Goal: Task Accomplishment & Management: Use online tool/utility

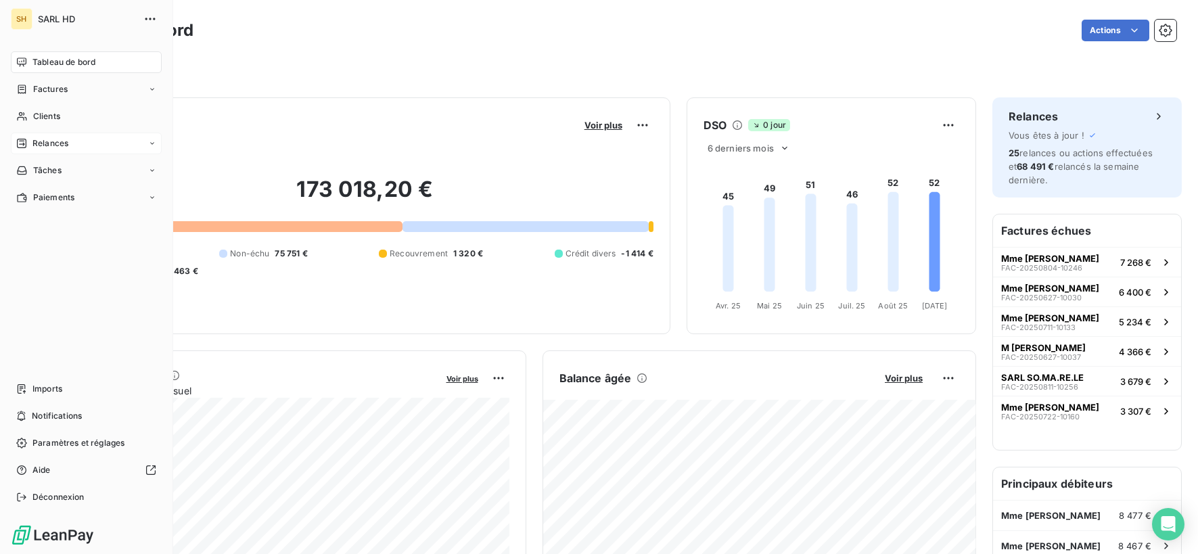
click at [73, 140] on div "Relances" at bounding box center [86, 144] width 151 height 22
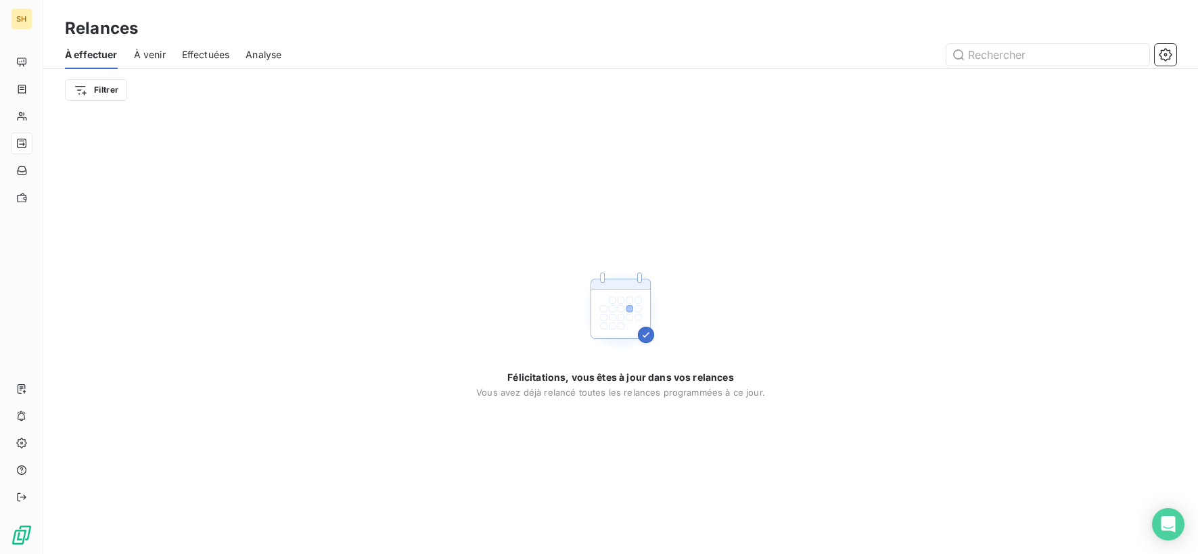
click at [149, 54] on span "À venir" at bounding box center [150, 55] width 32 height 14
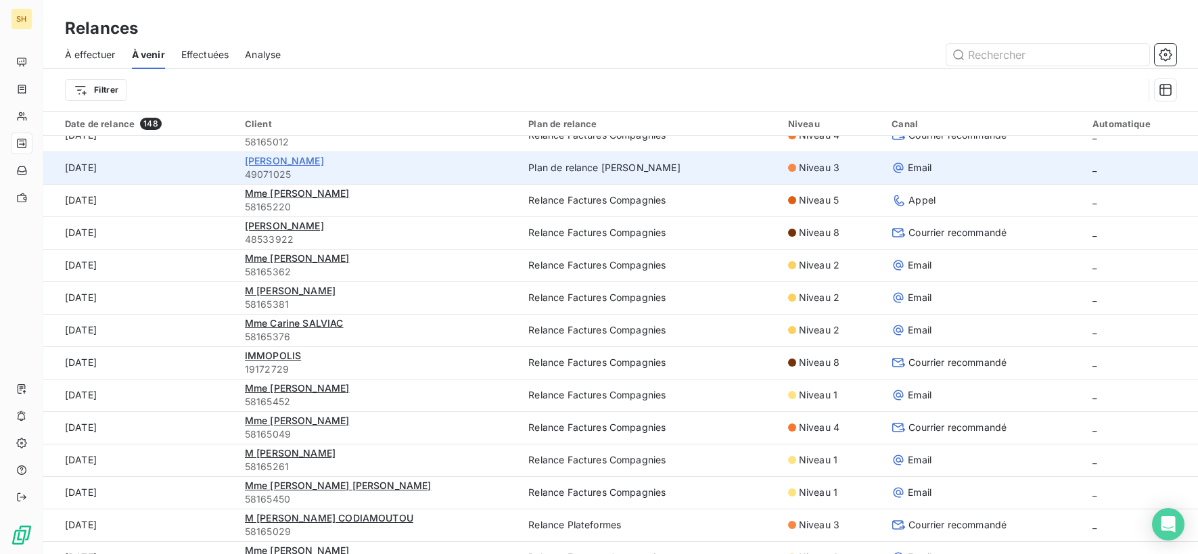
scroll to position [22, 0]
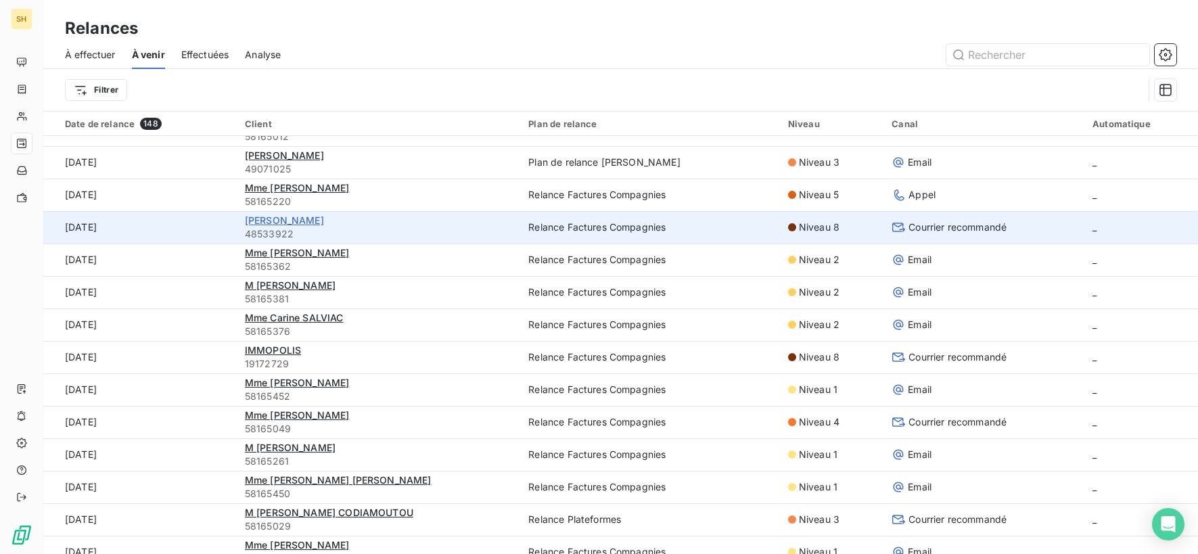
click at [279, 223] on span "[PERSON_NAME]" at bounding box center [284, 220] width 79 height 12
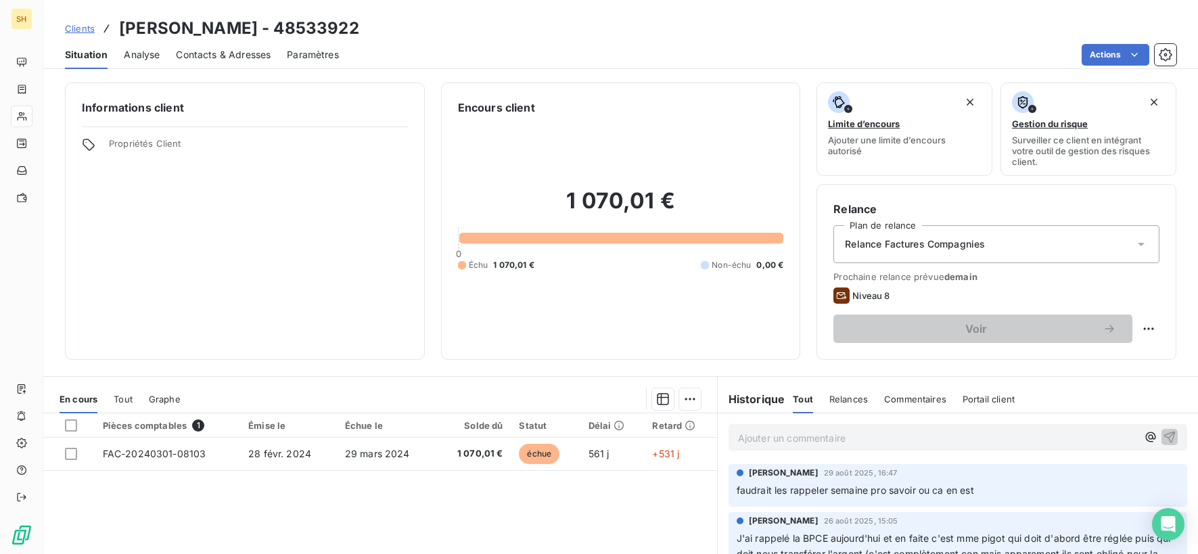
click at [810, 440] on p "Ajouter un commentaire ﻿" at bounding box center [937, 438] width 399 height 17
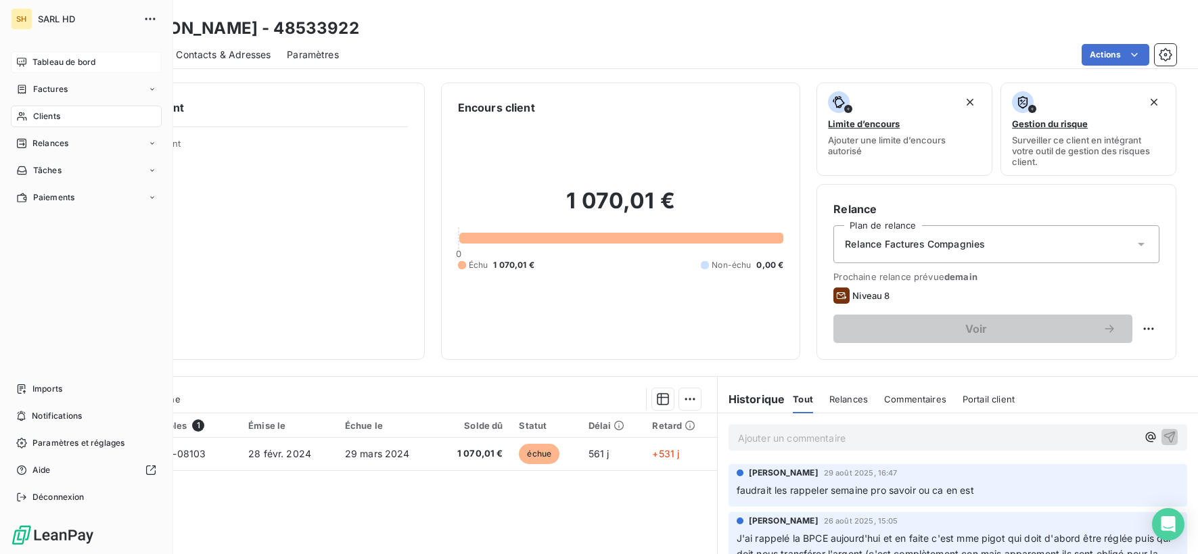
click at [39, 64] on span "Tableau de bord" at bounding box center [63, 62] width 63 height 12
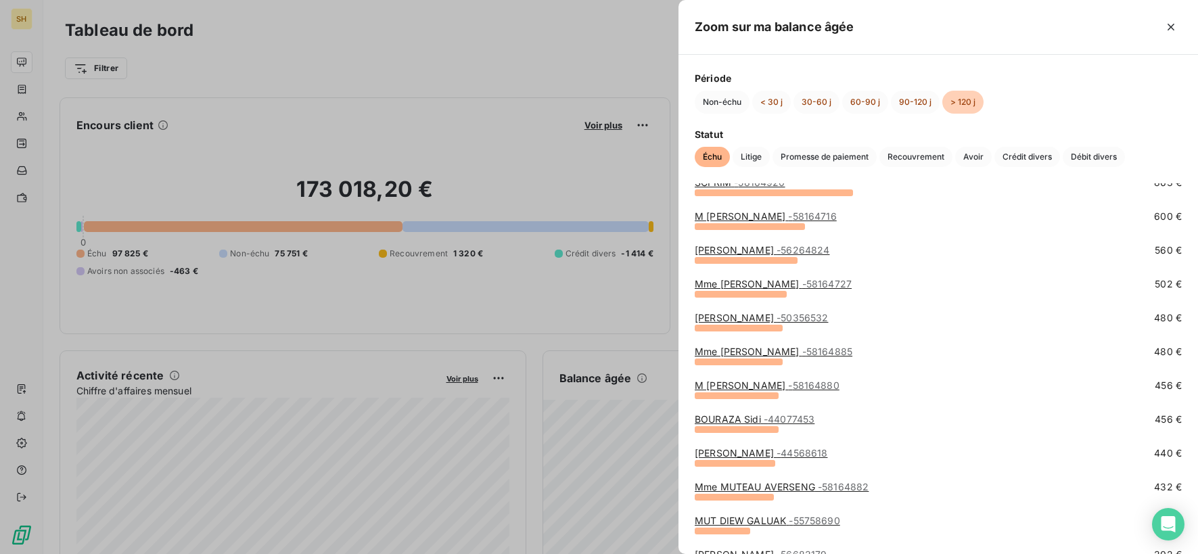
scroll to position [263, 0]
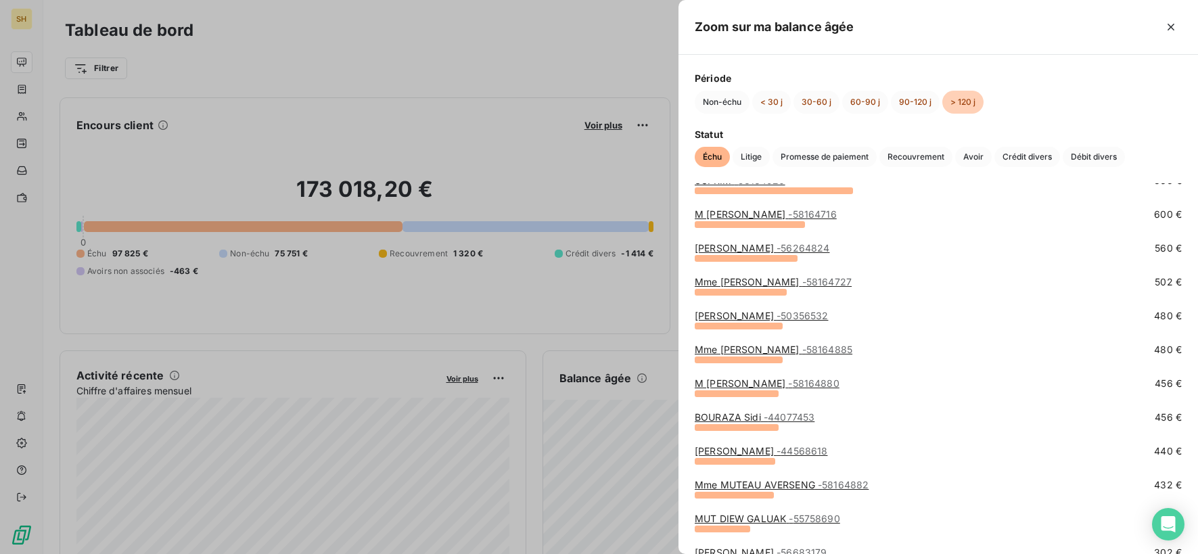
click at [810, 349] on span "- 58164885" at bounding box center [827, 350] width 50 height 12
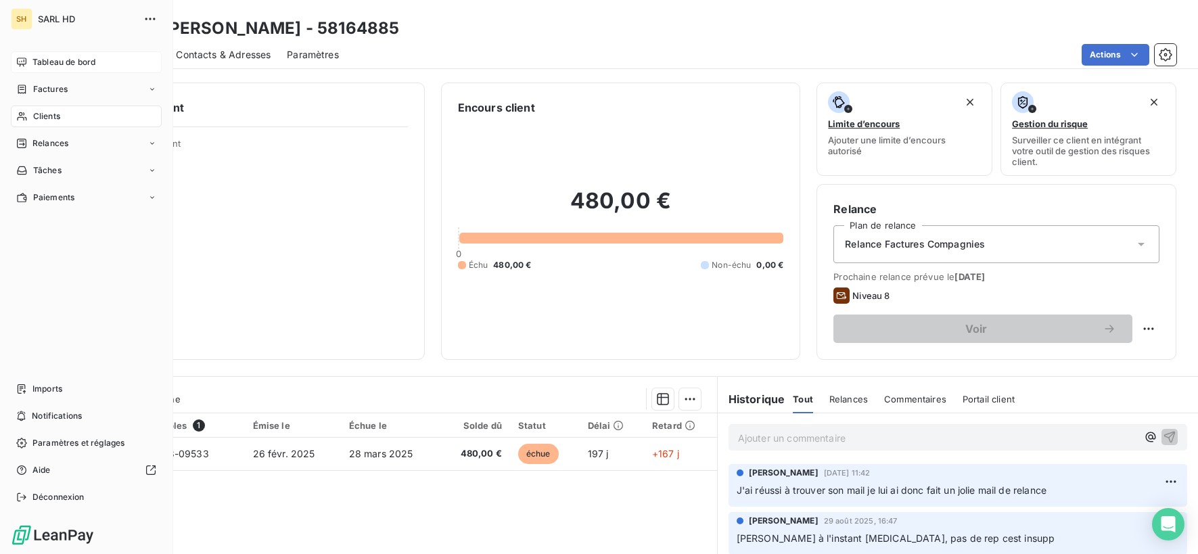
click at [29, 62] on div "Tableau de bord" at bounding box center [86, 62] width 151 height 22
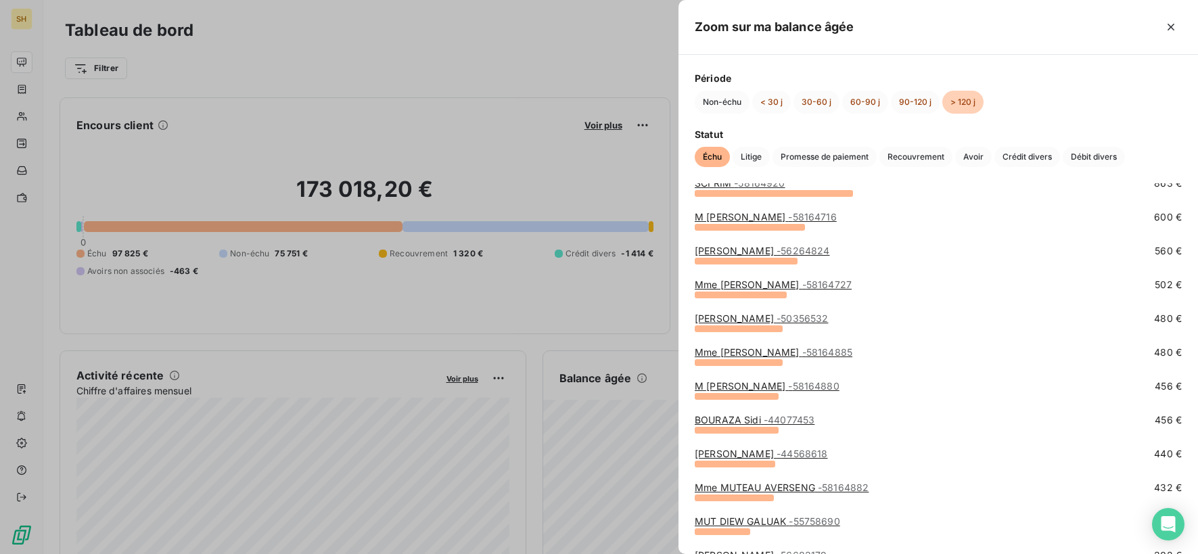
scroll to position [262, 0]
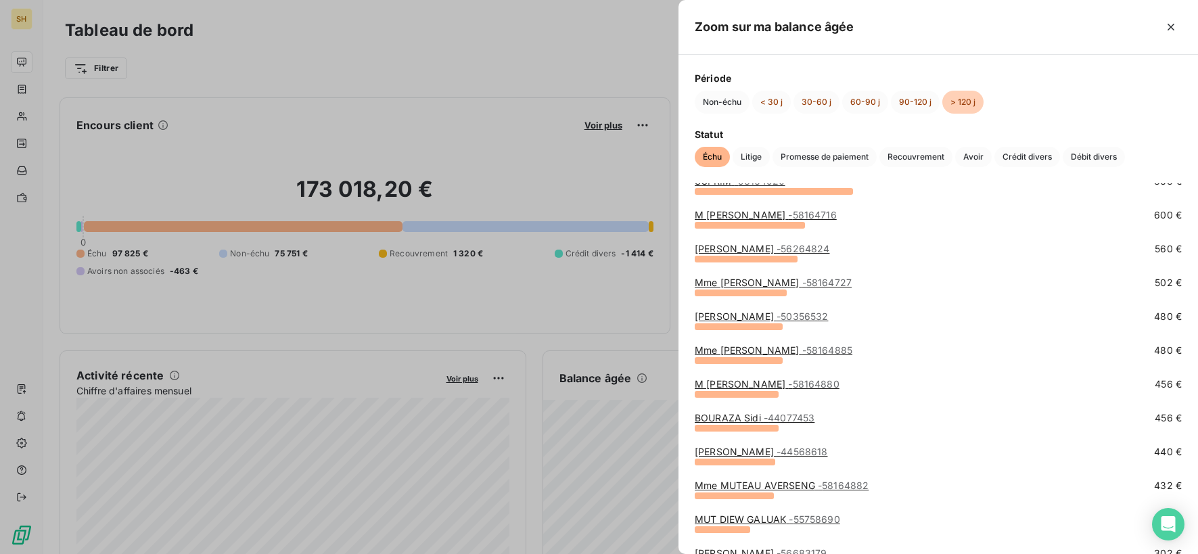
click at [801, 386] on span "- 58164880" at bounding box center [813, 384] width 51 height 12
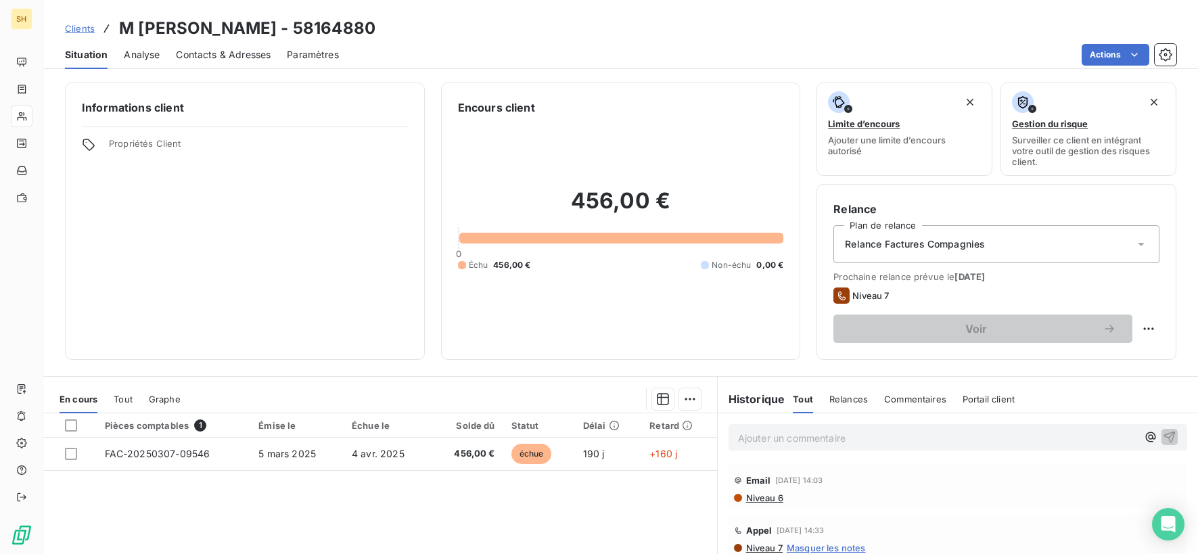
click at [770, 497] on span "Niveau 6" at bounding box center [764, 498] width 39 height 11
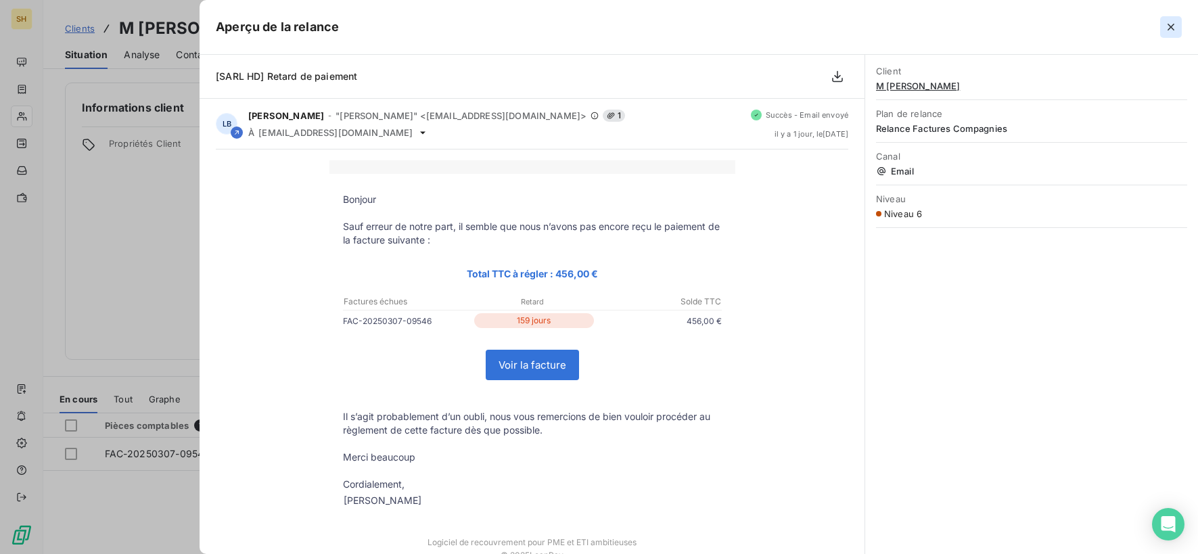
click at [1170, 24] on icon "button" at bounding box center [1171, 27] width 14 height 14
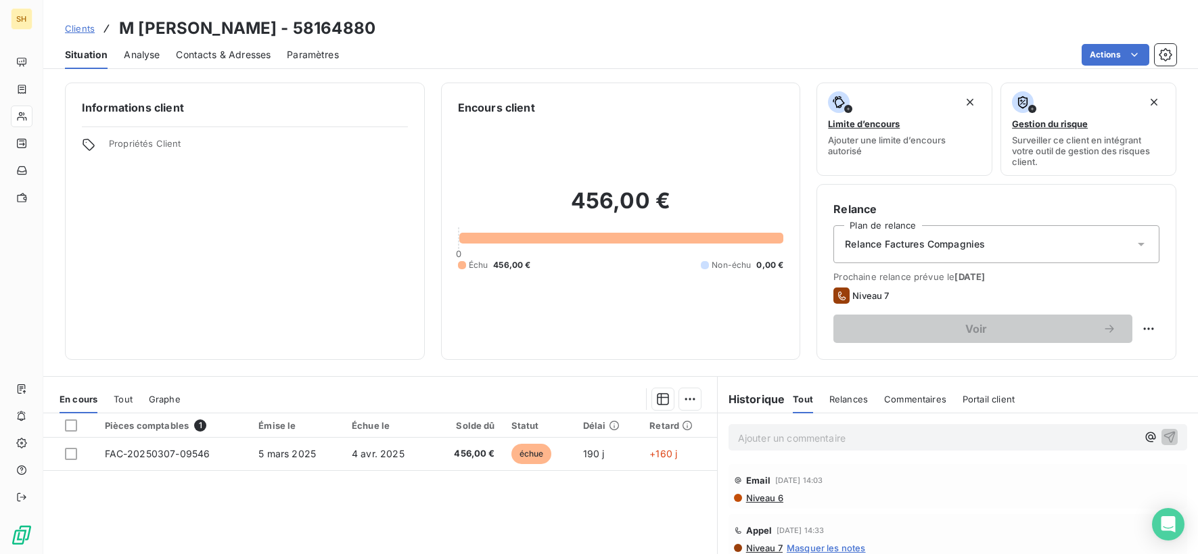
click at [217, 56] on span "Contacts & Adresses" at bounding box center [223, 55] width 95 height 14
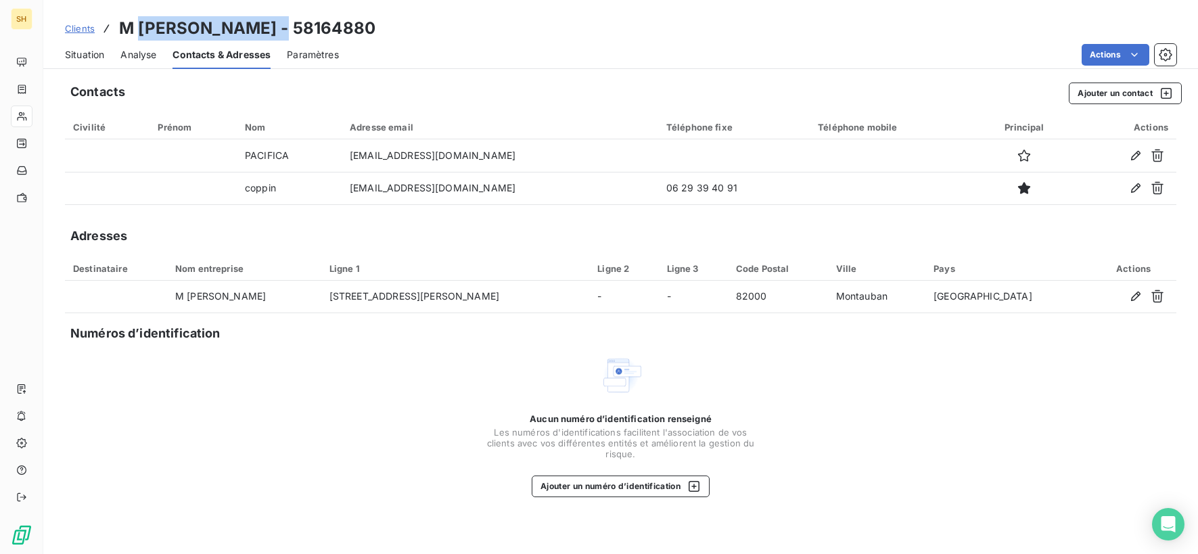
drag, startPoint x: 277, startPoint y: 24, endPoint x: 139, endPoint y: 26, distance: 138.0
click at [139, 26] on h3 "M [PERSON_NAME] - 58164880" at bounding box center [247, 28] width 256 height 24
copy h3 "[PERSON_NAME]"
click at [101, 59] on span "Situation" at bounding box center [84, 55] width 39 height 14
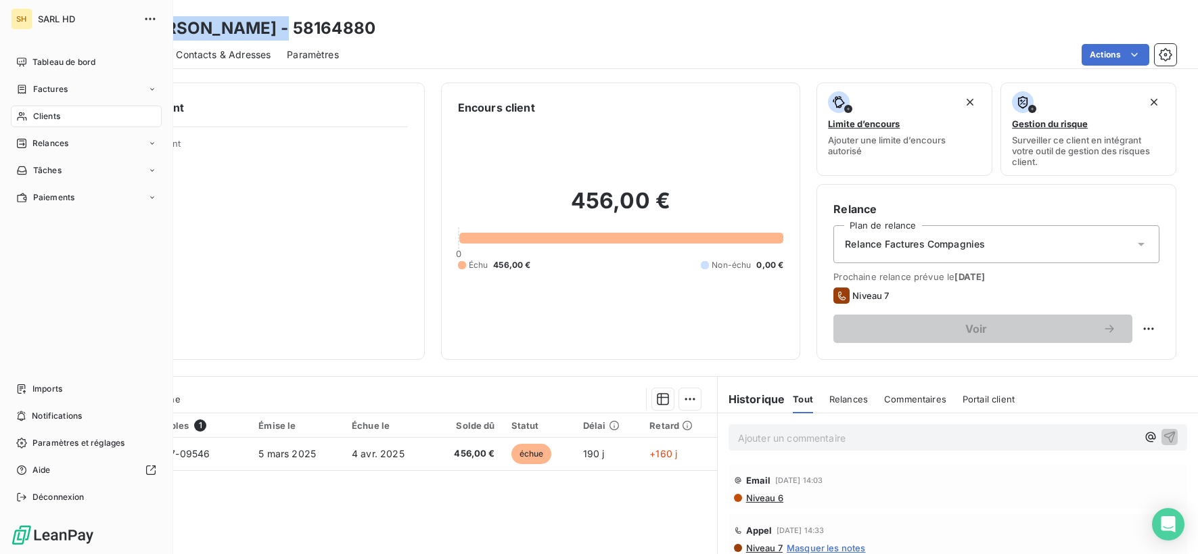
click at [17, 48] on div "SH SARL HD Tableau de bord Factures Clients Relances Tâches Paiements Imports N…" at bounding box center [86, 277] width 173 height 554
click at [28, 60] on div "Tableau de bord" at bounding box center [86, 62] width 151 height 22
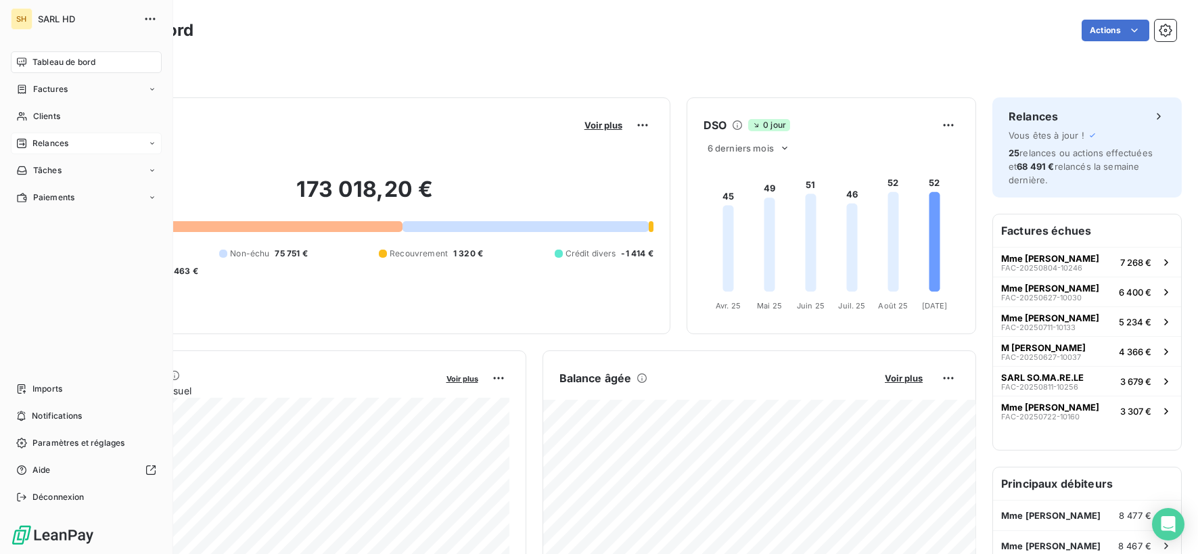
click at [39, 145] on span "Relances" at bounding box center [50, 143] width 36 height 12
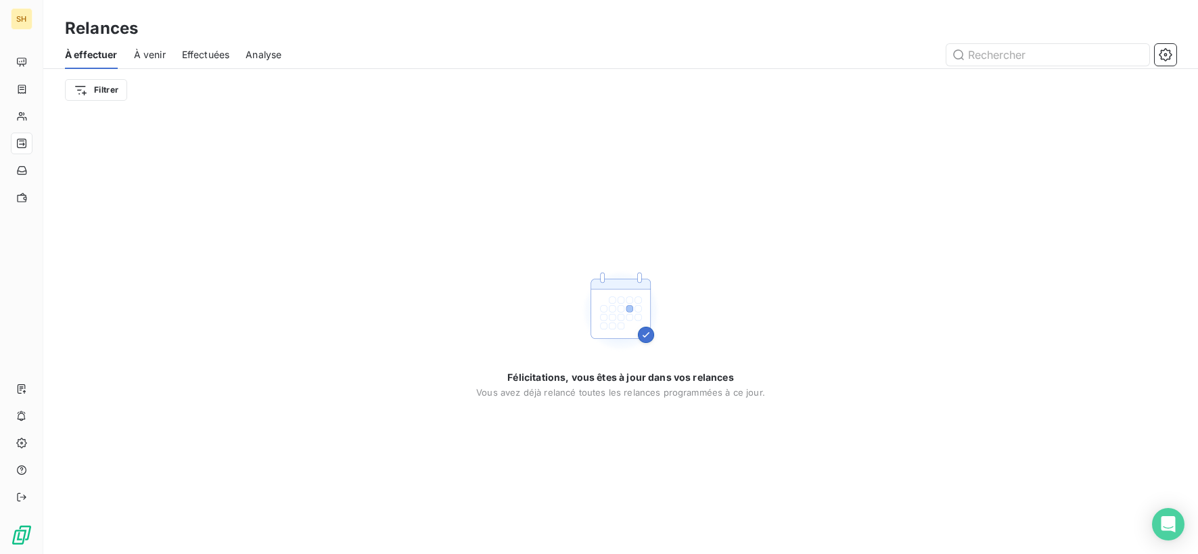
click at [162, 53] on span "À venir" at bounding box center [150, 55] width 32 height 14
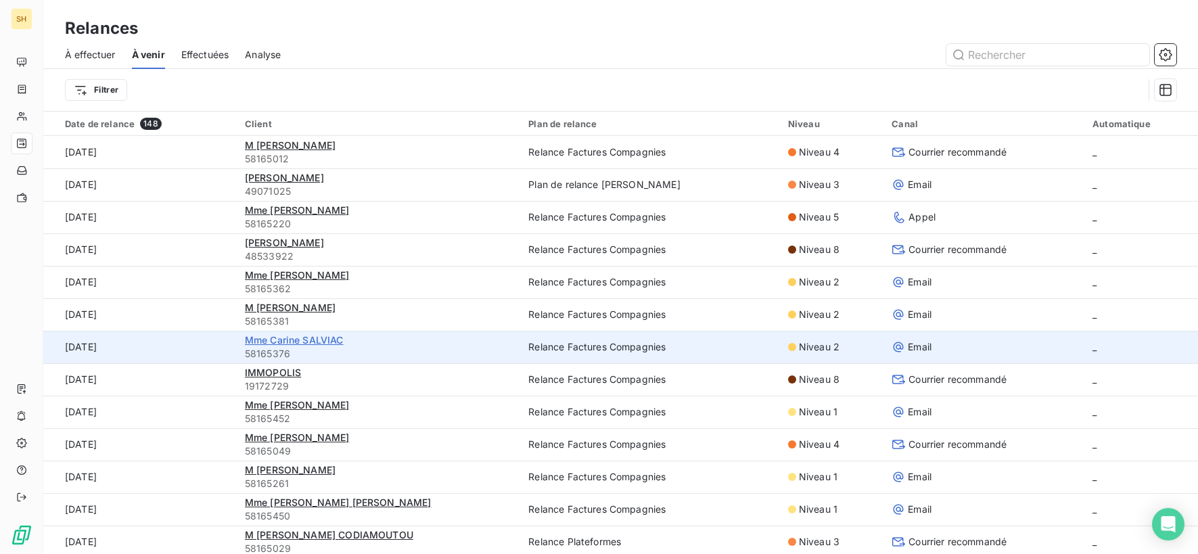
scroll to position [1, 0]
click at [292, 338] on span "Mme Carine SALVIAC" at bounding box center [294, 340] width 99 height 12
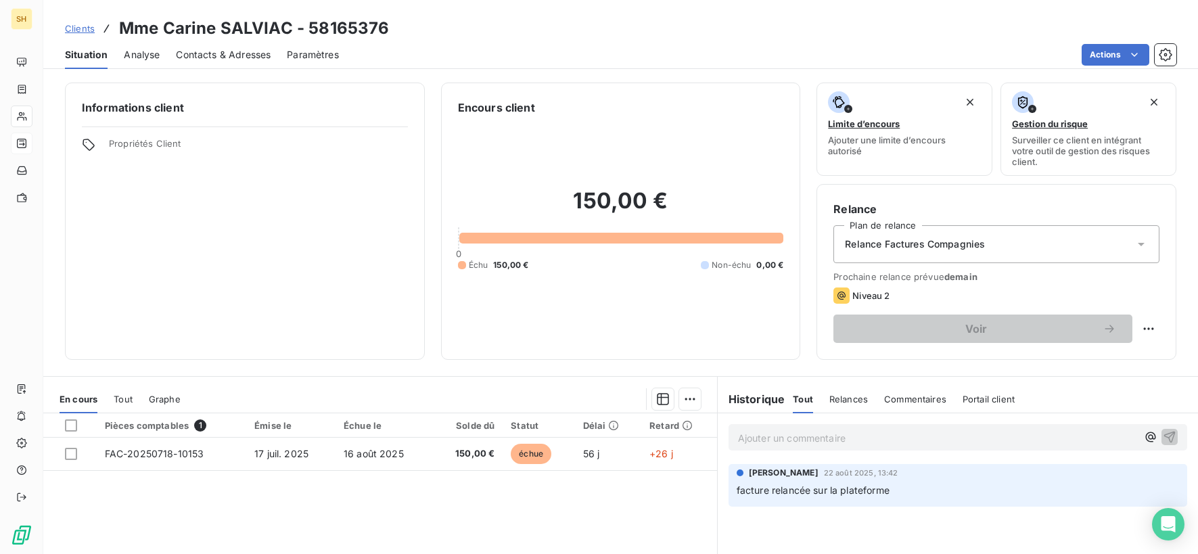
click at [202, 53] on span "Contacts & Adresses" at bounding box center [223, 55] width 95 height 14
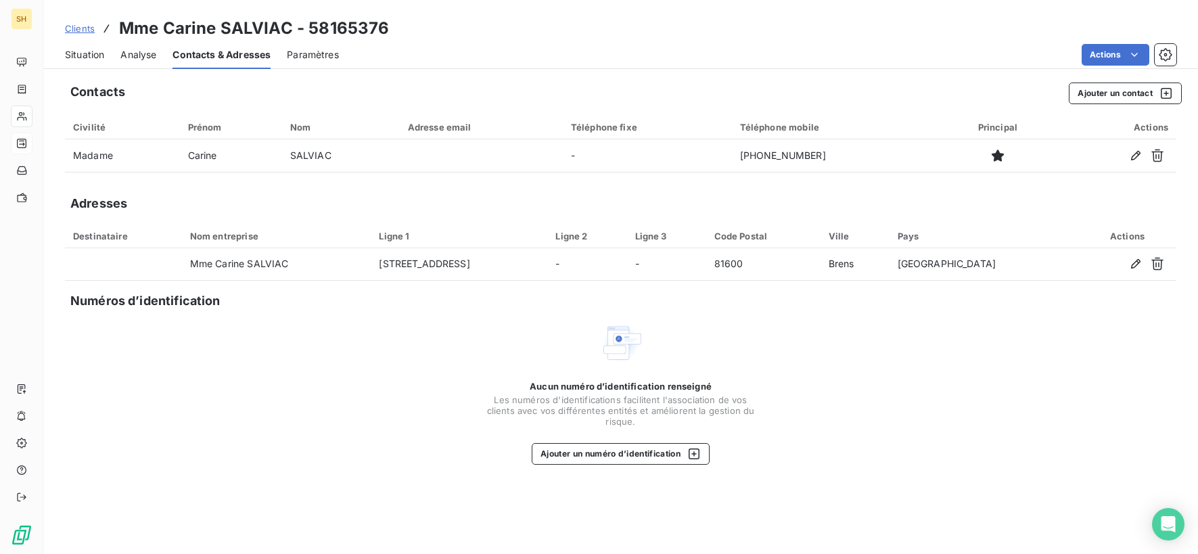
click at [89, 57] on span "Situation" at bounding box center [84, 55] width 39 height 14
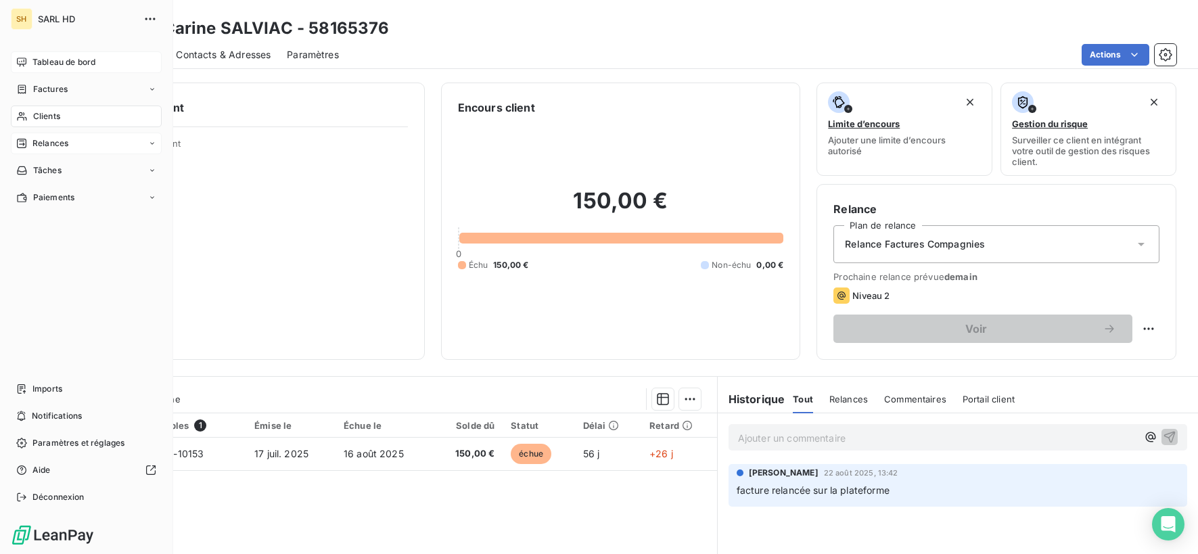
click at [29, 61] on div "Tableau de bord" at bounding box center [86, 62] width 151 height 22
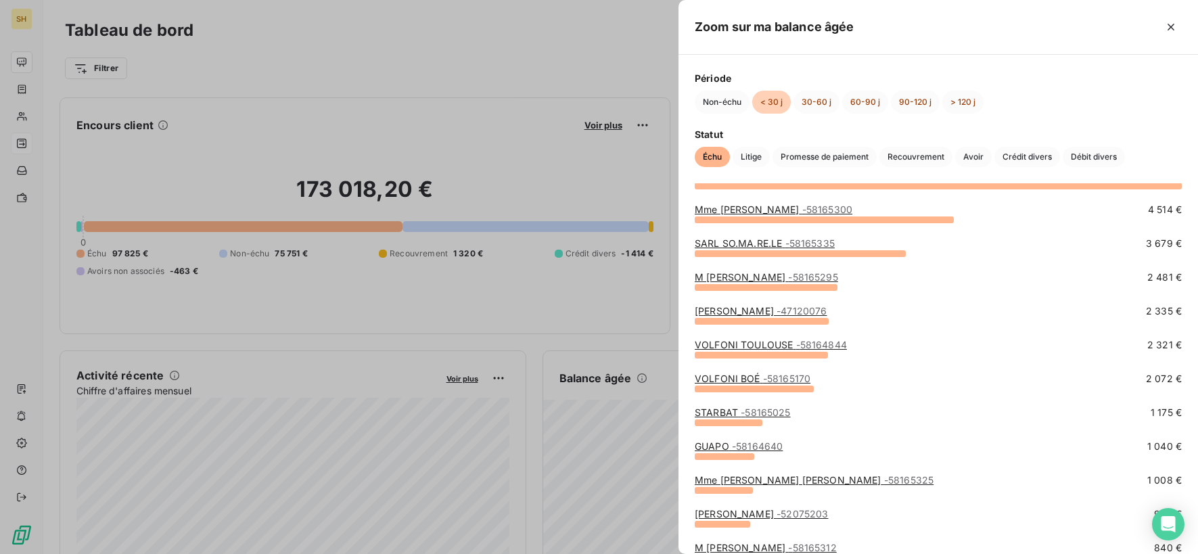
scroll to position [74, 0]
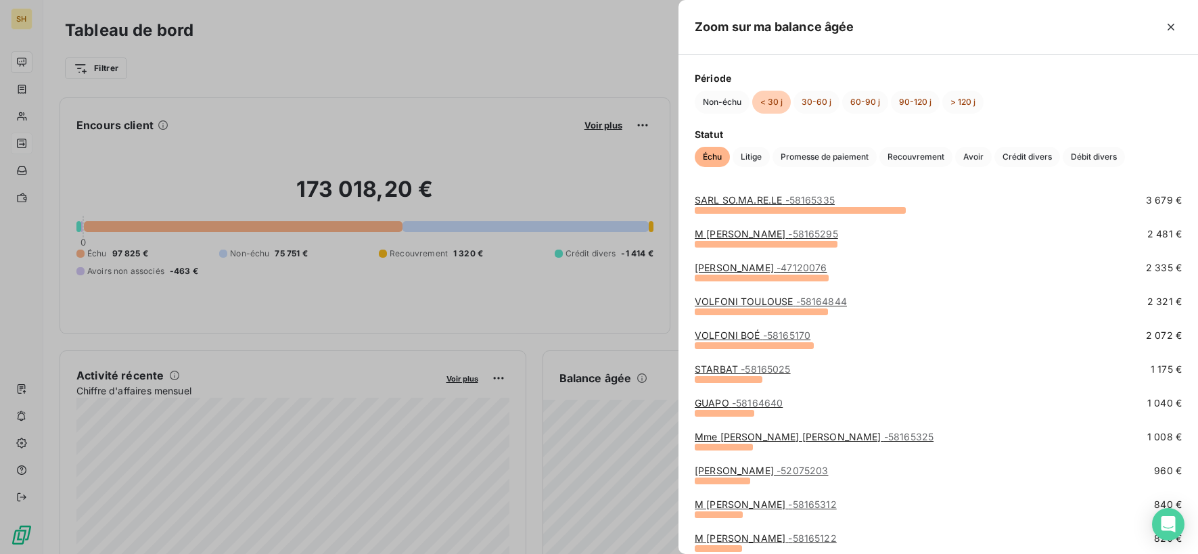
click at [794, 262] on link "[PERSON_NAME] - 47120076" at bounding box center [761, 268] width 132 height 12
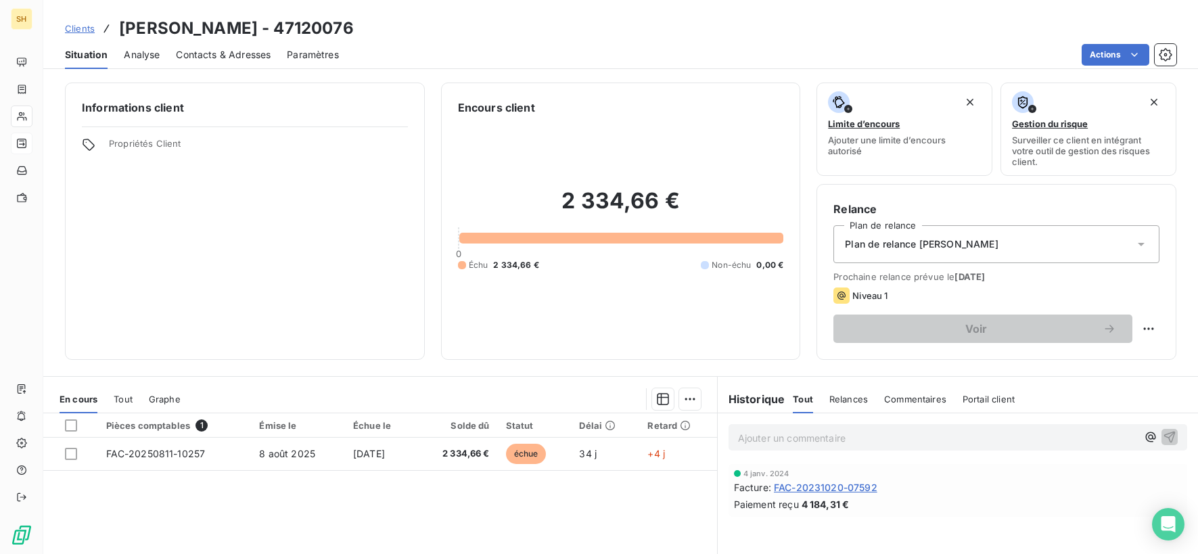
click at [200, 57] on span "Contacts & Adresses" at bounding box center [223, 55] width 95 height 14
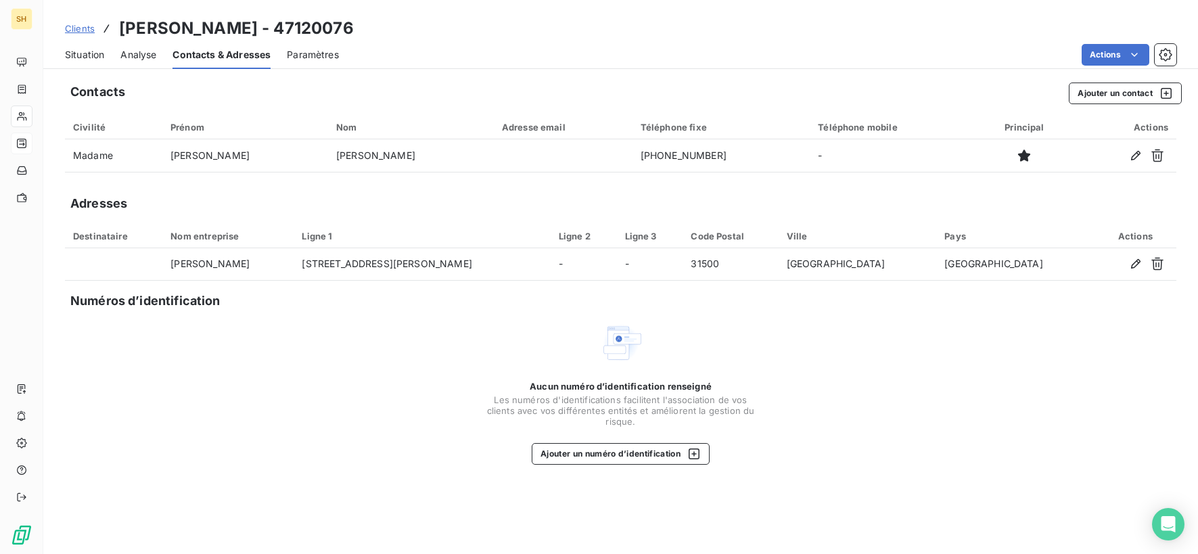
click at [76, 55] on span "Situation" at bounding box center [84, 55] width 39 height 14
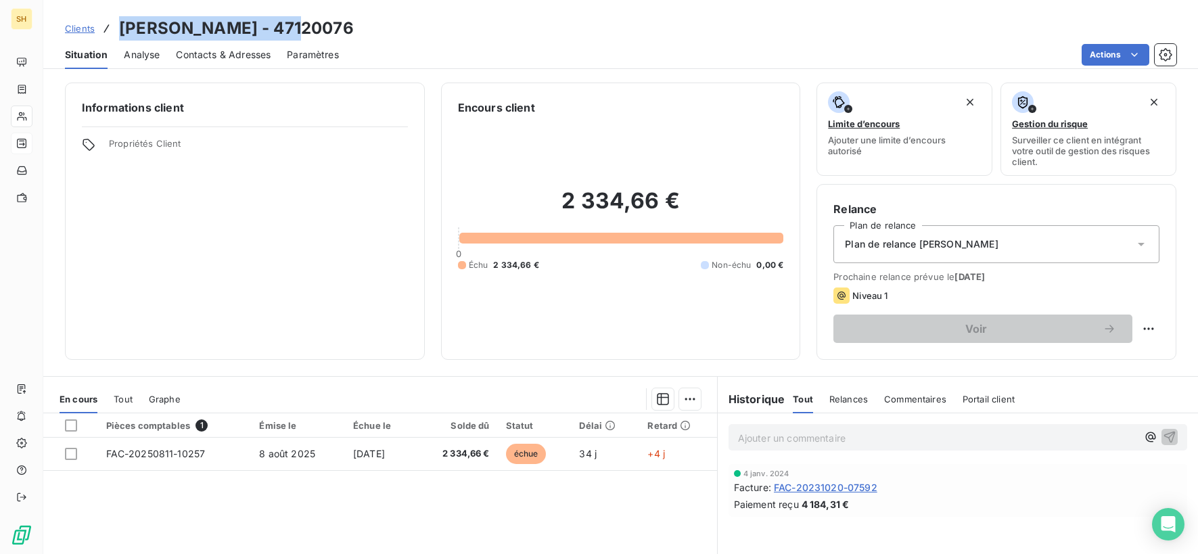
drag, startPoint x: 298, startPoint y: 25, endPoint x: 116, endPoint y: 22, distance: 182.0
click at [116, 22] on div "Clients [PERSON_NAME] - 47120076" at bounding box center [209, 28] width 289 height 24
copy h3 "[PERSON_NAME]"
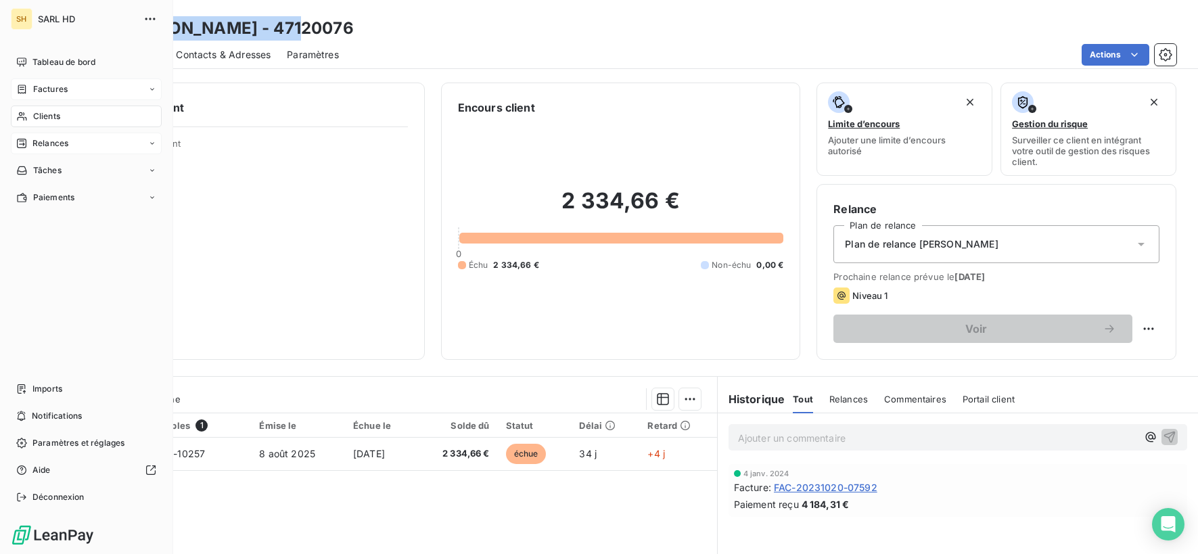
click at [18, 83] on div "Factures" at bounding box center [41, 89] width 51 height 12
click at [29, 53] on div "Tableau de bord" at bounding box center [86, 62] width 151 height 22
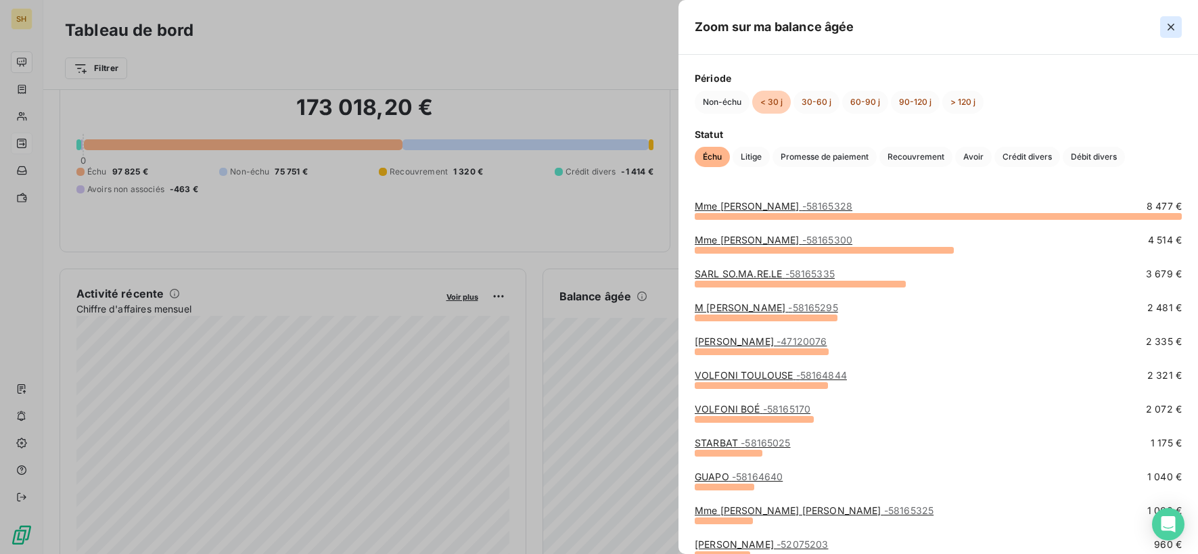
click at [1171, 26] on icon "button" at bounding box center [1171, 27] width 14 height 14
click at [767, 309] on link "M [PERSON_NAME] - 58165295" at bounding box center [766, 308] width 143 height 12
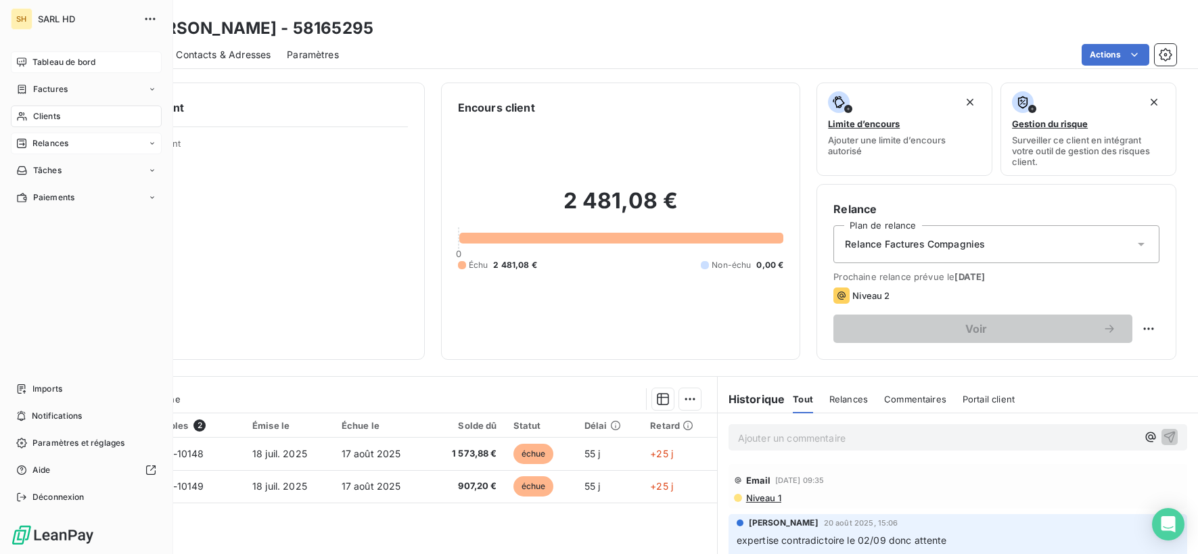
click at [24, 58] on icon at bounding box center [21, 62] width 9 height 9
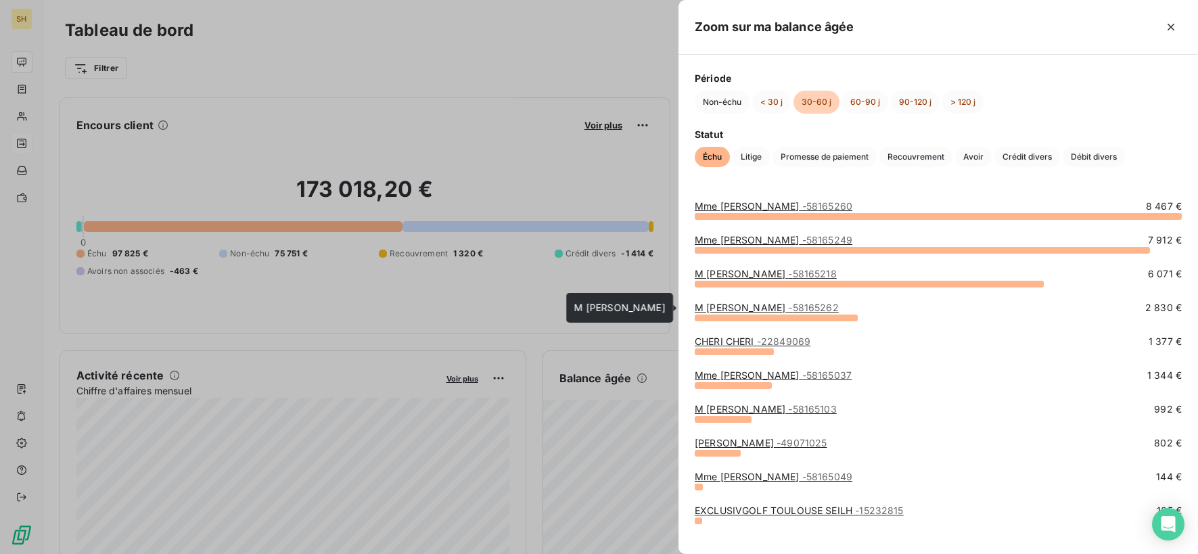
click at [786, 310] on link "M [PERSON_NAME] - 58165262" at bounding box center [767, 308] width 144 height 12
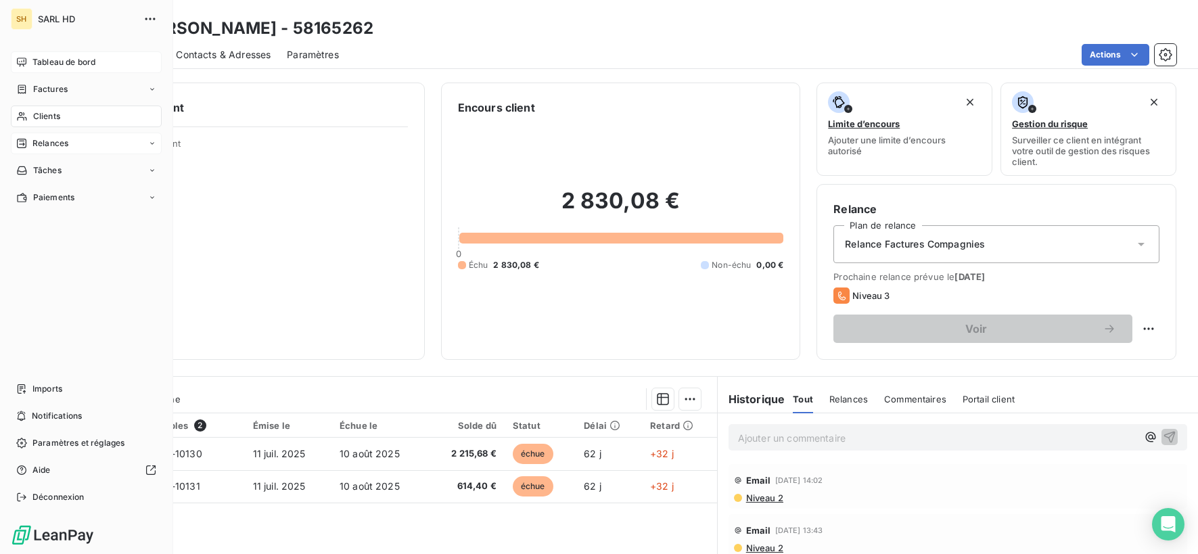
click at [38, 64] on span "Tableau de bord" at bounding box center [63, 62] width 63 height 12
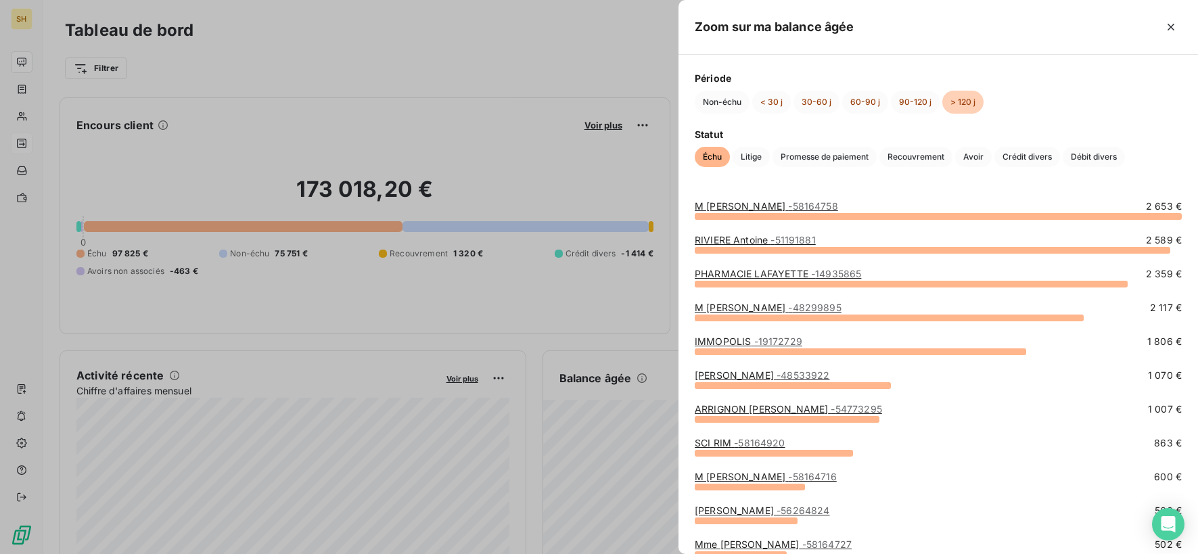
click at [763, 206] on link "M [PERSON_NAME] - 58164758" at bounding box center [766, 206] width 143 height 12
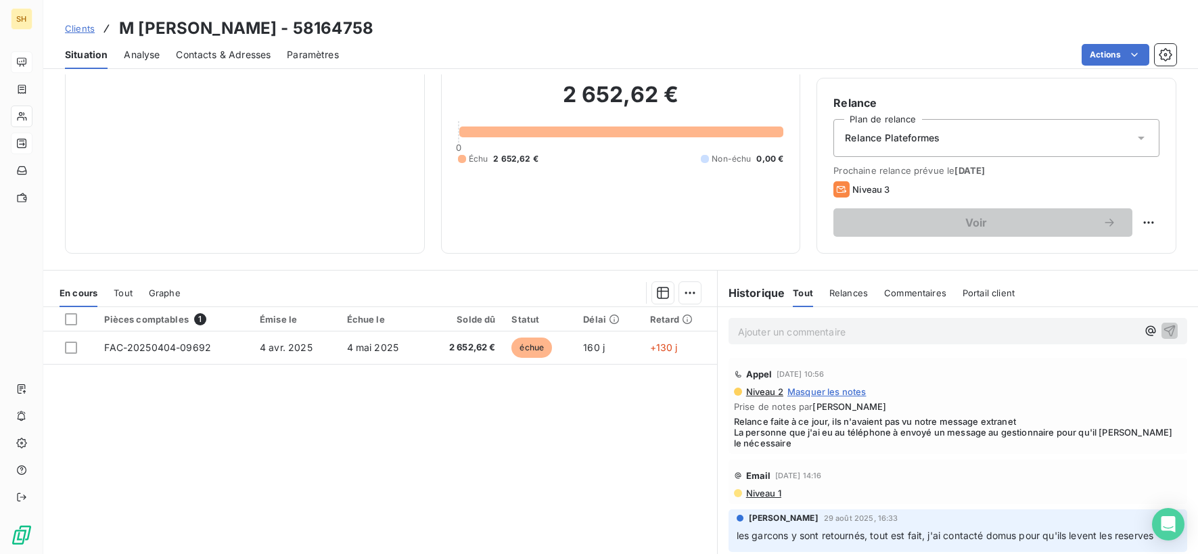
scroll to position [118, 0]
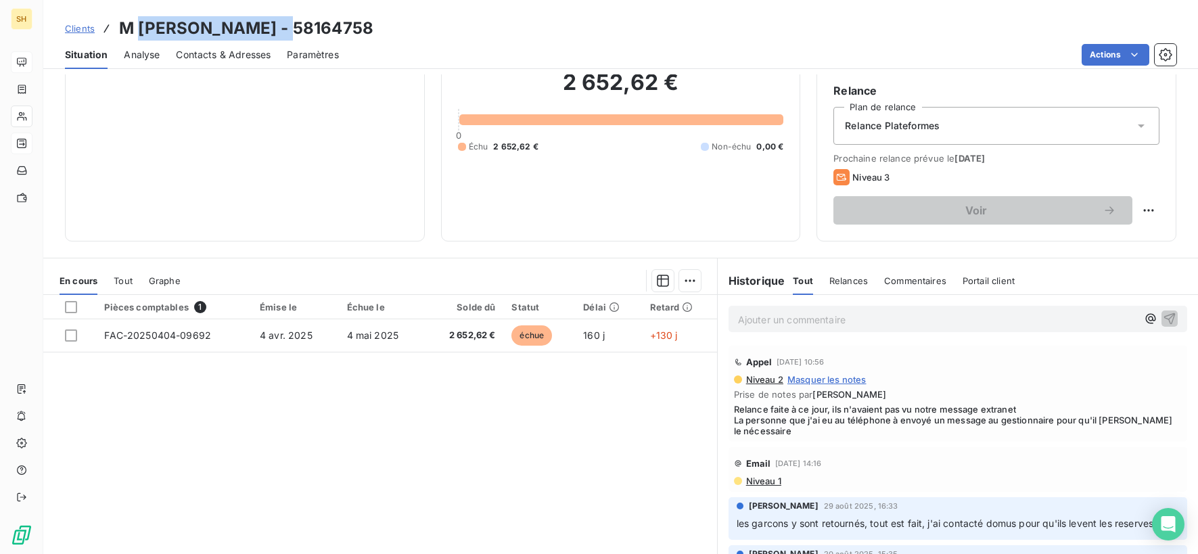
drag, startPoint x: 274, startPoint y: 21, endPoint x: 152, endPoint y: 26, distance: 121.9
click at [137, 20] on h3 "M [PERSON_NAME] - 58164758" at bounding box center [246, 28] width 254 height 24
copy h3 "[PERSON_NAME]"
click at [548, 465] on div "Pièces comptables 1 Émise le Échue le Solde dû Statut Délai Retard FAC-20250404…" at bounding box center [380, 425] width 674 height 260
click at [415, 386] on div "Pièces comptables 1 Émise le Échue le Solde dû Statut Délai Retard FAC-20250404…" at bounding box center [380, 425] width 674 height 260
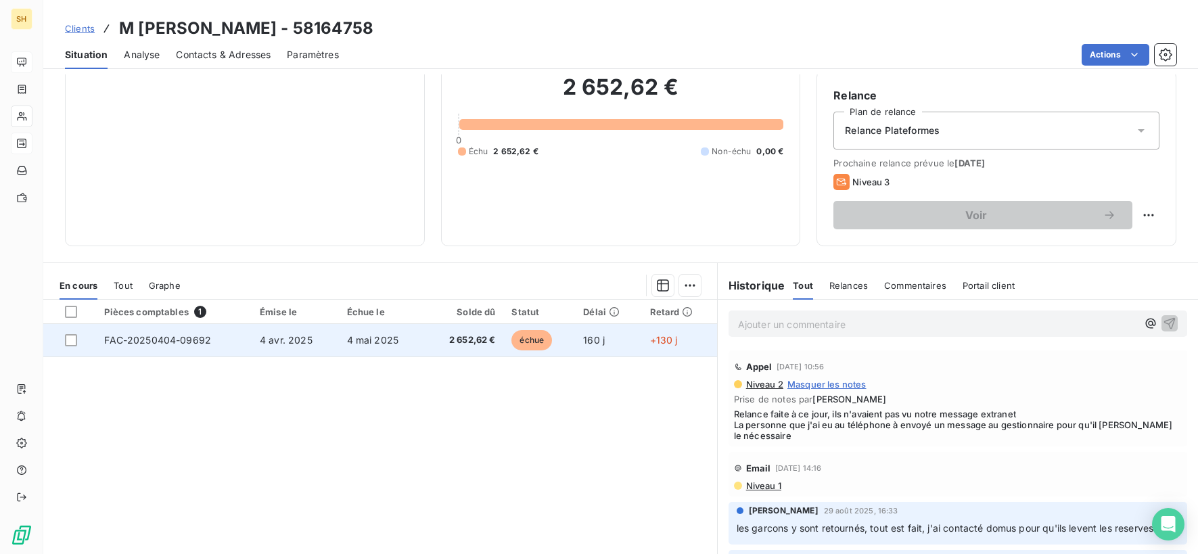
scroll to position [119, 0]
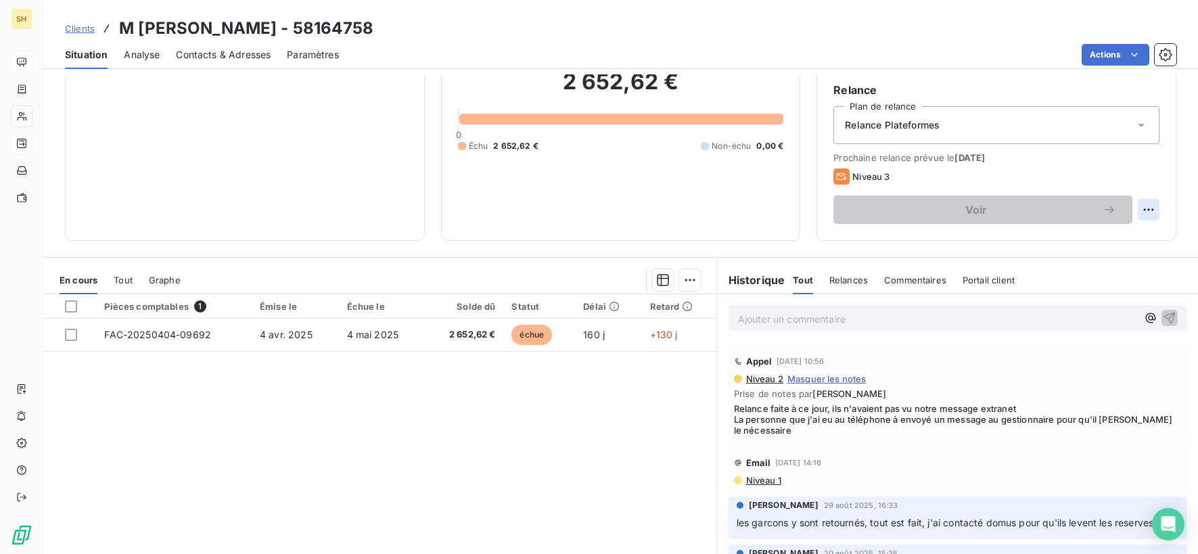
click at [1148, 210] on html "SH Clients M [PERSON_NAME] - 58164758 Situation Analyse Contacts & Adresses Par…" at bounding box center [599, 277] width 1198 height 554
click at [1127, 238] on div "Replanifier cette action" at bounding box center [1092, 240] width 121 height 22
select select "8"
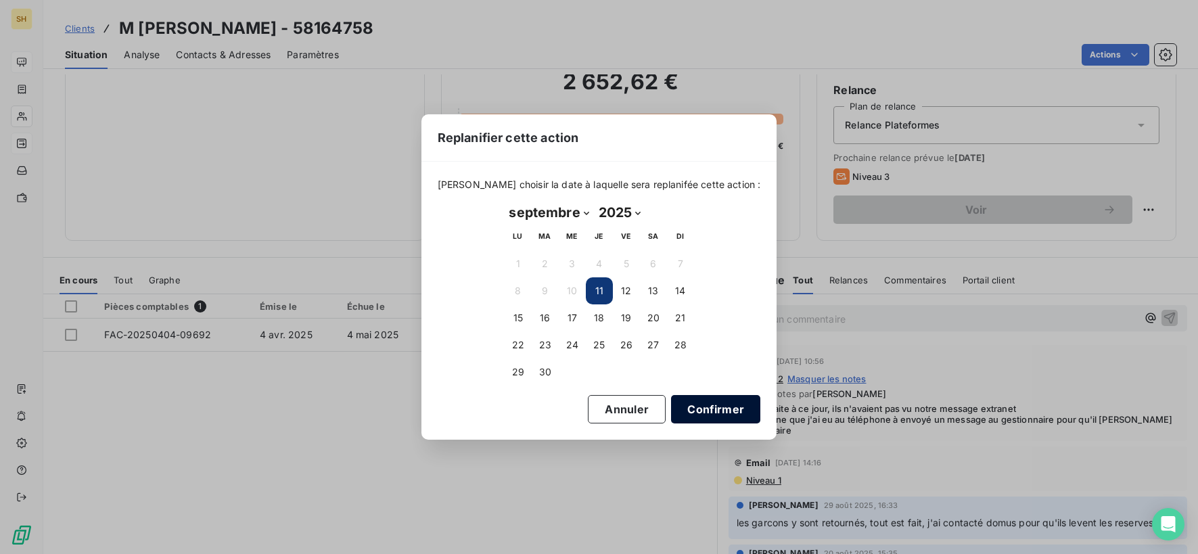
click at [690, 409] on button "Confirmer" at bounding box center [715, 409] width 89 height 28
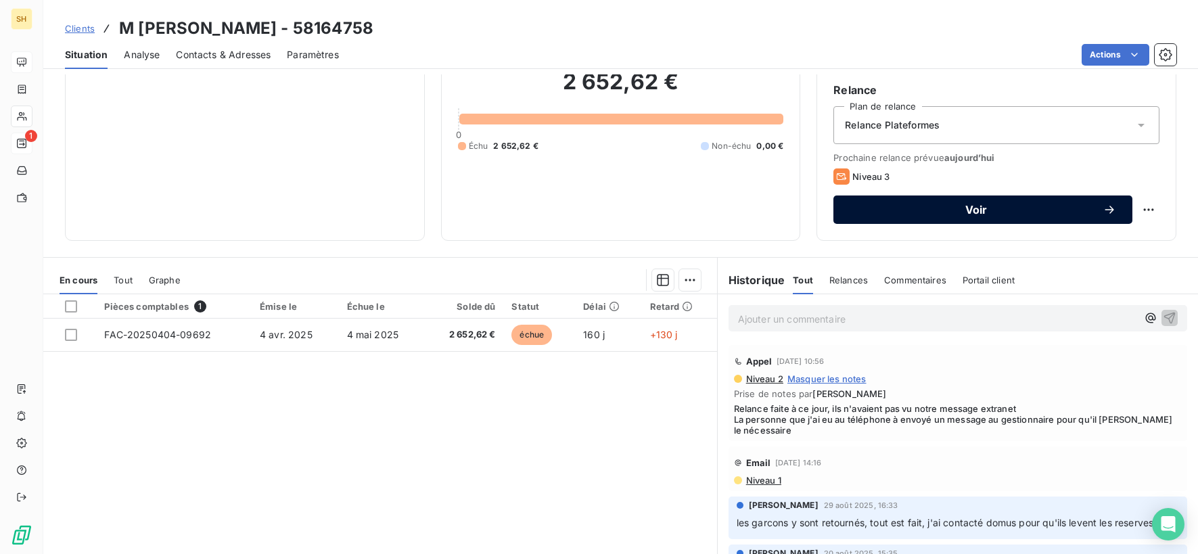
click at [953, 221] on button "Voir" at bounding box center [983, 210] width 299 height 28
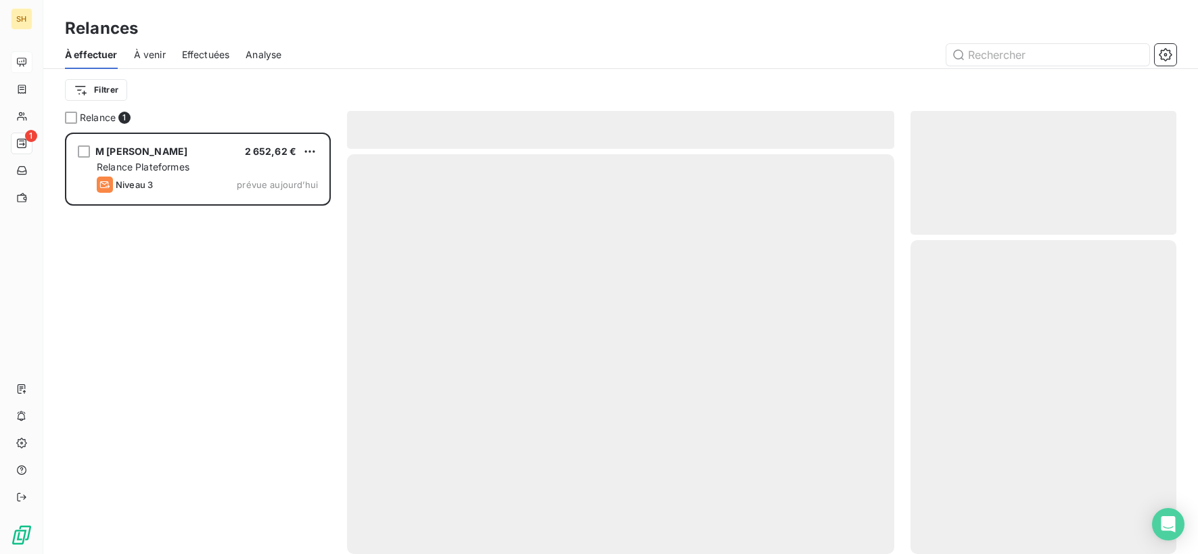
scroll to position [422, 266]
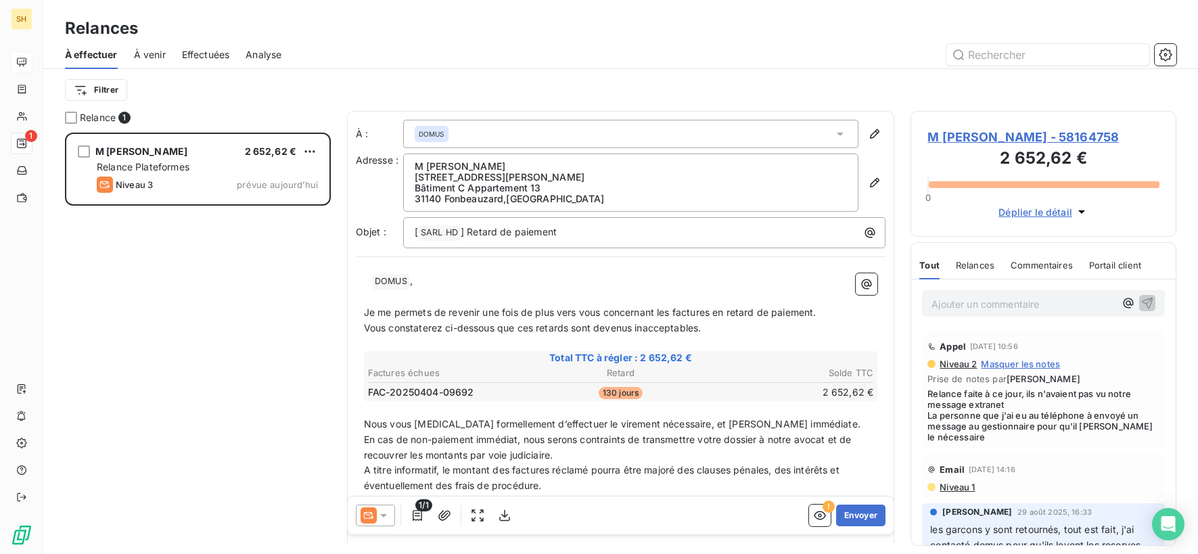
click at [380, 512] on icon at bounding box center [384, 516] width 14 height 14
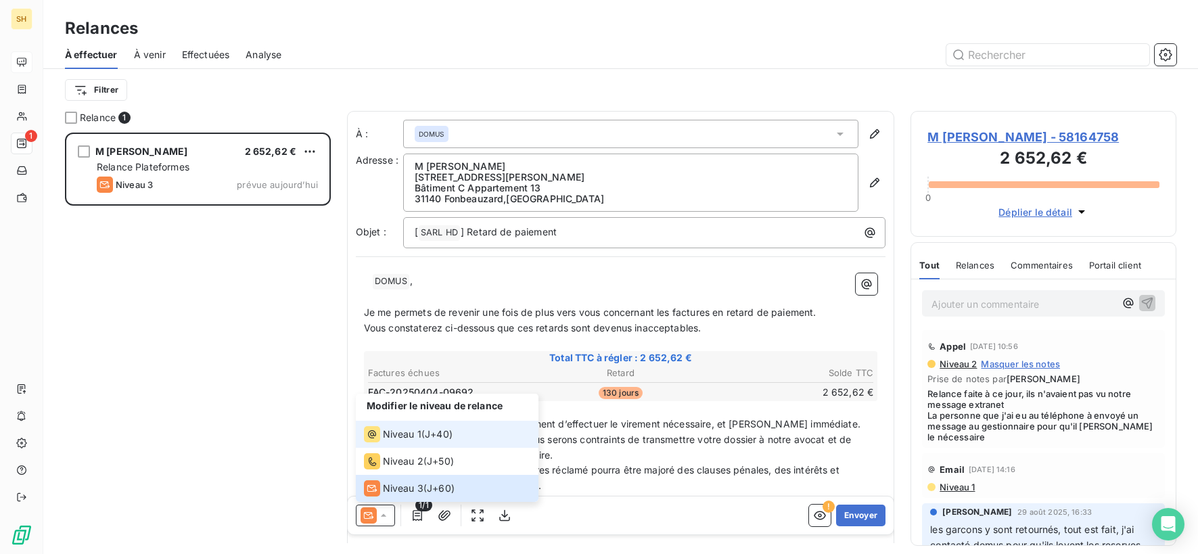
click at [417, 441] on div "Niveau 1" at bounding box center [393, 434] width 58 height 16
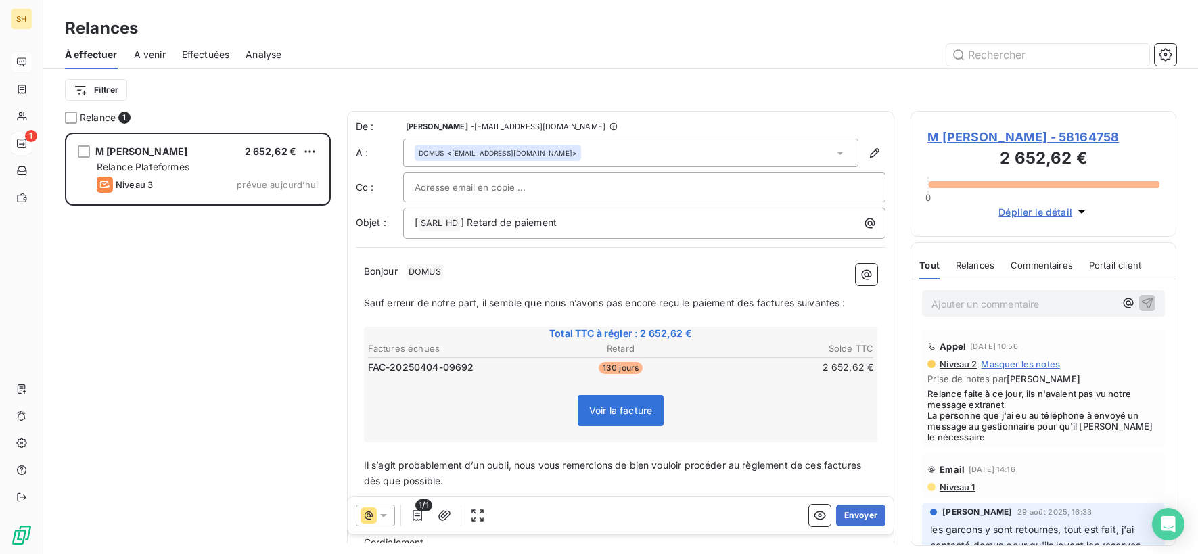
click at [974, 490] on span "Niveau 1" at bounding box center [956, 487] width 37 height 11
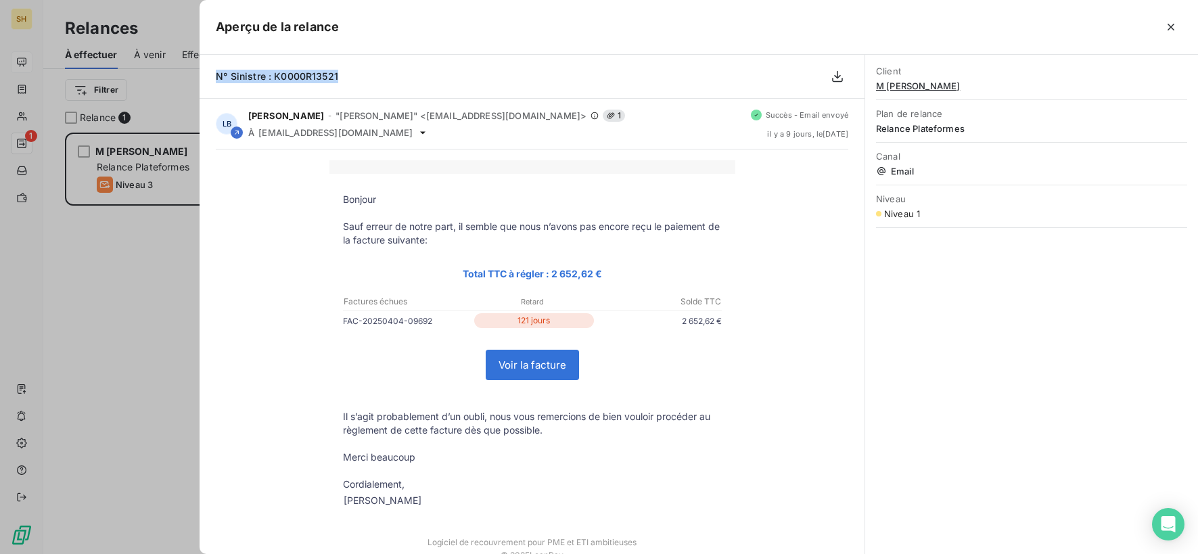
drag, startPoint x: 302, startPoint y: 76, endPoint x: 215, endPoint y: 74, distance: 86.6
click at [208, 76] on div "N° Sinistre : K0000R13521" at bounding box center [532, 77] width 665 height 44
copy span "N° Sinistre : K0000R13521"
drag, startPoint x: 1176, startPoint y: 23, endPoint x: 1078, endPoint y: 105, distance: 127.3
click at [1176, 23] on icon "button" at bounding box center [1171, 27] width 14 height 14
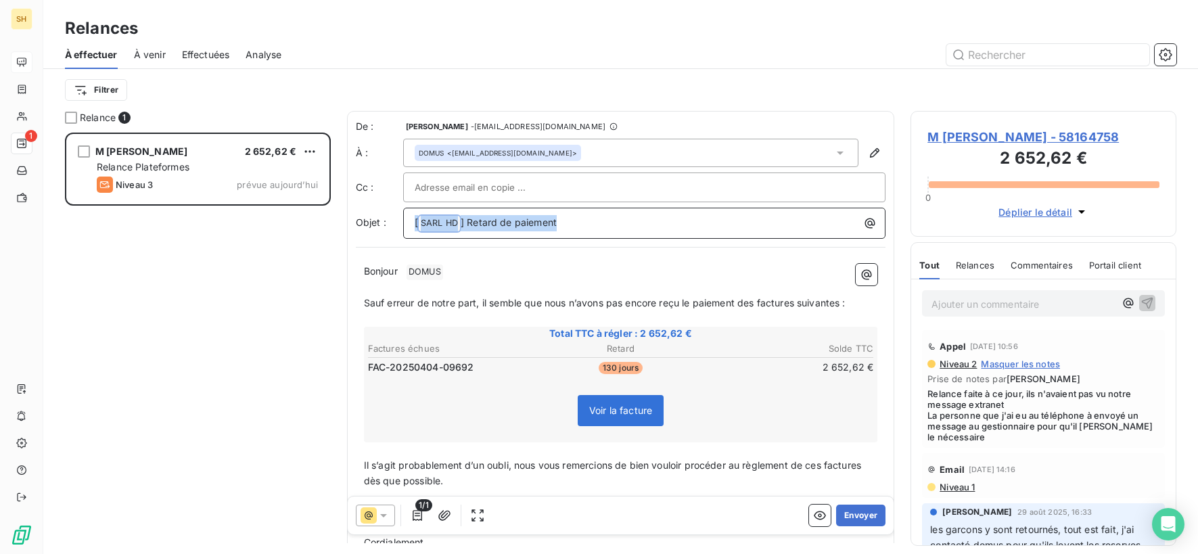
drag, startPoint x: 570, startPoint y: 222, endPoint x: 377, endPoint y: 215, distance: 192.9
click at [378, 215] on div "Objet : [ SARL HD ﻿ ] Retard de paiement" at bounding box center [621, 223] width 530 height 31
click at [461, 273] on p "Bonjour ﻿ DOMUS ﻿ ﻿" at bounding box center [621, 272] width 514 height 16
click at [757, 302] on span "Sauf erreur de notre part, il semble que nous n’avons pas encore reçu le paieme…" at bounding box center [605, 302] width 482 height 12
drag, startPoint x: 802, startPoint y: 303, endPoint x: 832, endPoint y: 344, distance: 50.3
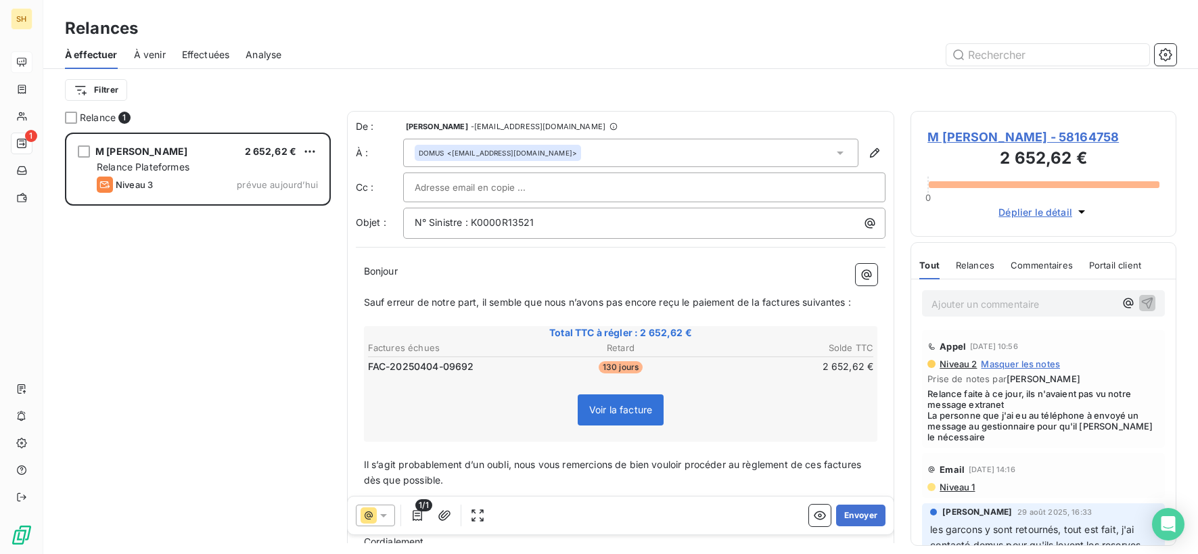
click at [808, 307] on span "Sauf erreur de notre part, il semble que nous n’avons pas encore reçu le paieme…" at bounding box center [607, 302] width 487 height 12
drag, startPoint x: 846, startPoint y: 302, endPoint x: 912, endPoint y: 350, distance: 81.5
click at [846, 304] on span "Sauf erreur de notre part, il semble que nous n’avons pas encore reçu le paieme…" at bounding box center [605, 302] width 482 height 12
click at [842, 300] on span "Sauf erreur de notre part, il semble que nous n’avons pas encore reçu le paieme…" at bounding box center [605, 302] width 482 height 12
click at [846, 305] on span "Sauf erreur de notre part, il semble que nous n’avons pas encore reçu le paieme…" at bounding box center [605, 302] width 482 height 12
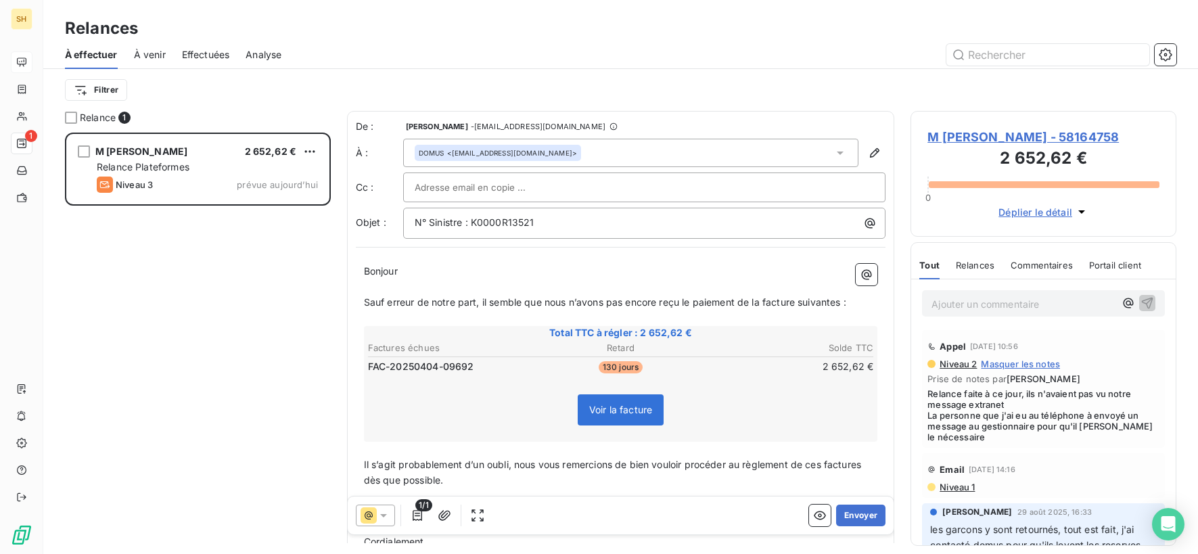
drag, startPoint x: 844, startPoint y: 304, endPoint x: 850, endPoint y: 309, distance: 7.2
click at [844, 303] on span "Sauf erreur de notre part, il semble que nous n’avons pas encore reçu le paieme…" at bounding box center [605, 302] width 482 height 12
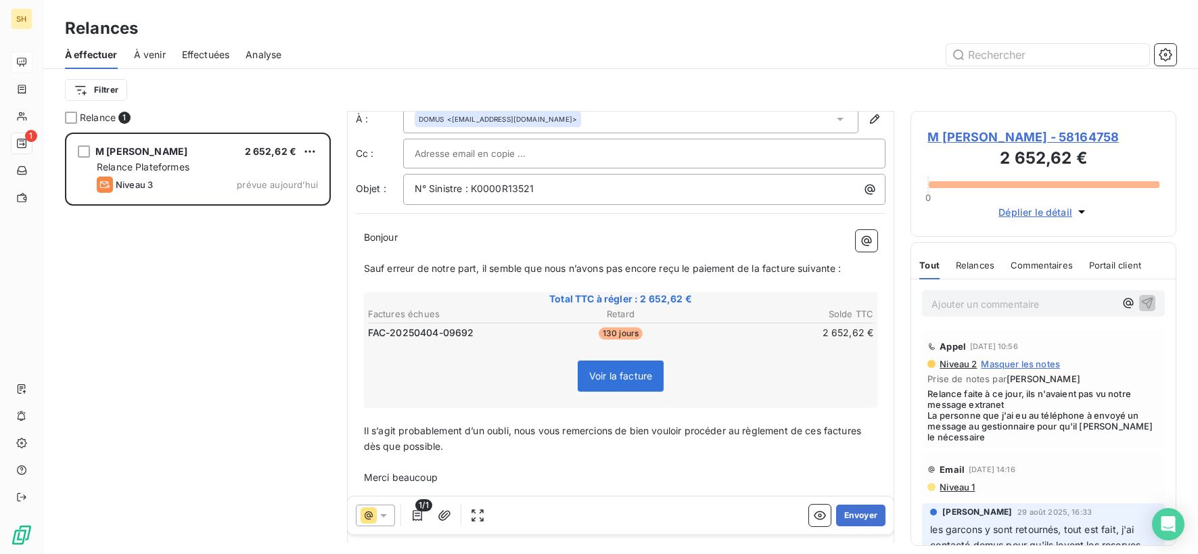
scroll to position [78, 0]
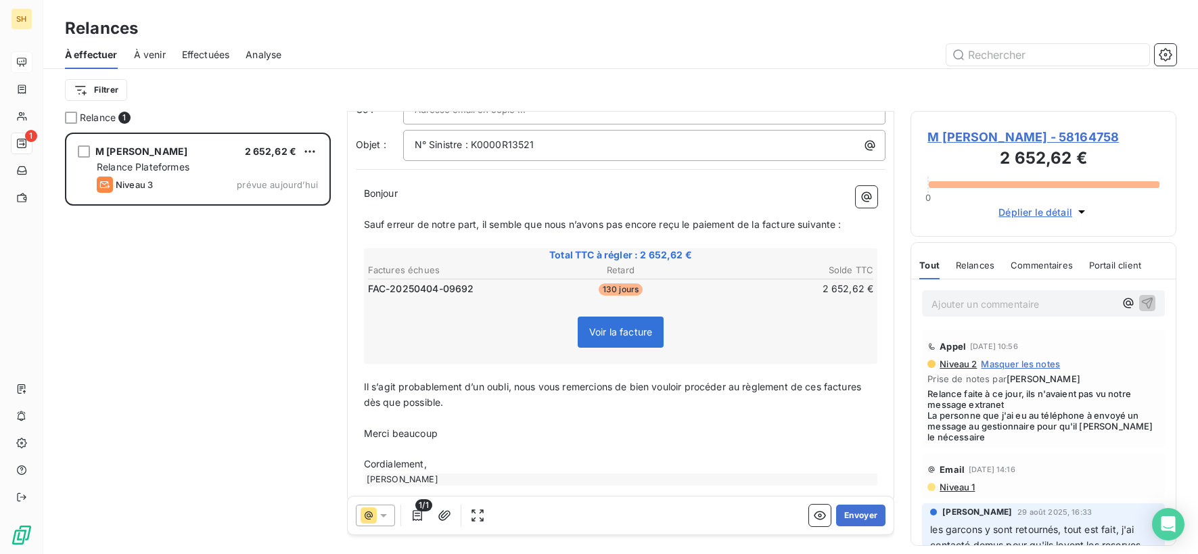
click at [823, 387] on span "Il s’agit probablement d’un oubli, nous vous remercions de bien vouloir procéde…" at bounding box center [614, 394] width 501 height 27
click at [825, 389] on span "Il s’agit probablement d’un oubli, nous vous remercions de bien vouloir procéde…" at bounding box center [614, 394] width 501 height 27
click at [871, 384] on span "Il s’agit probablement d’un oubli, nous vous remercions de bien vouloir procéde…" at bounding box center [618, 394] width 508 height 27
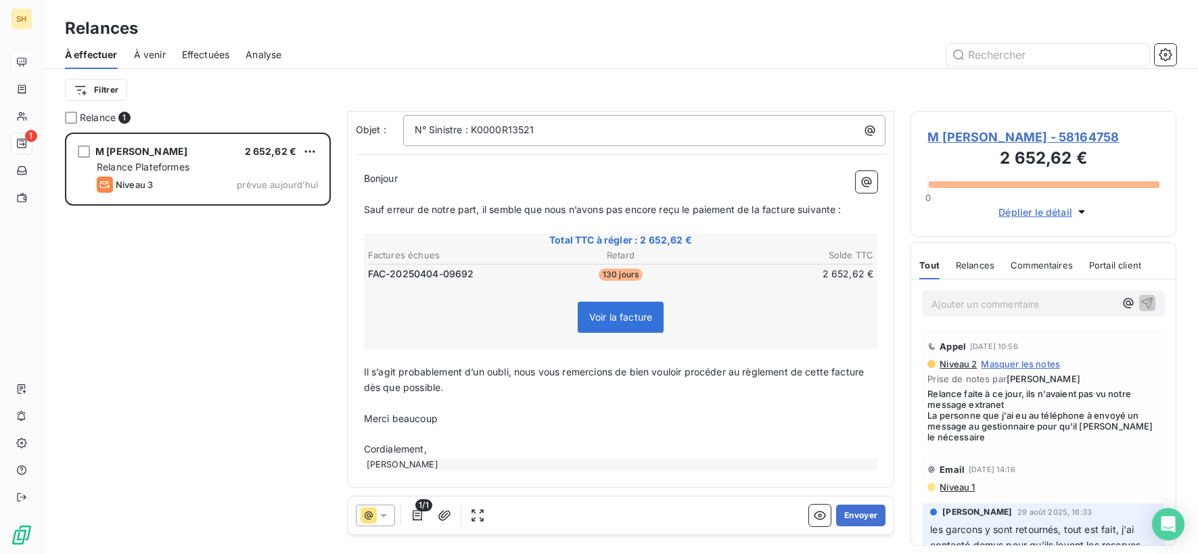
scroll to position [0, 0]
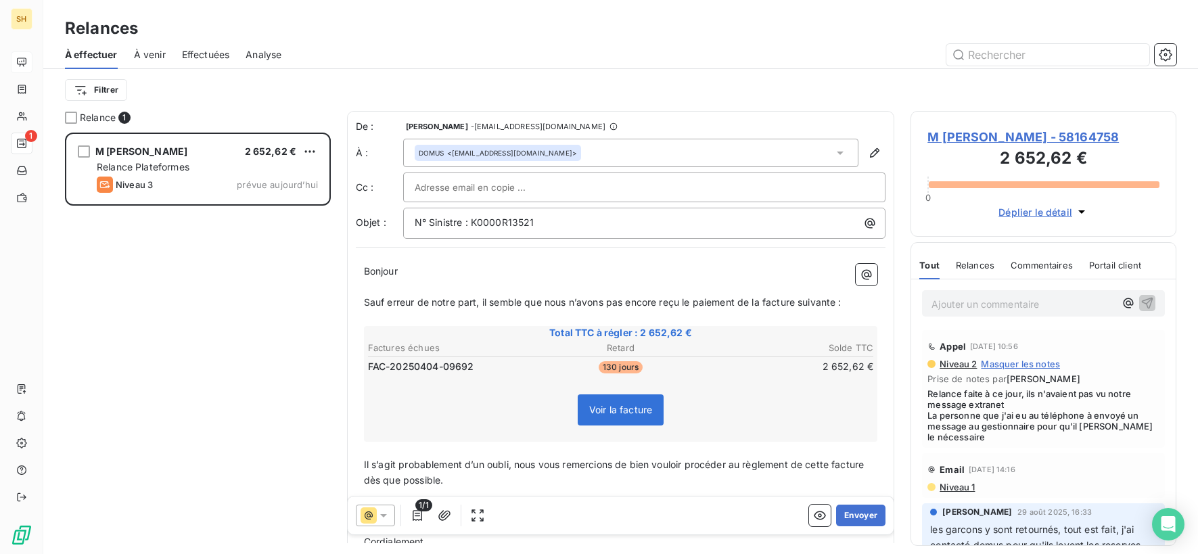
click at [519, 284] on p "﻿" at bounding box center [621, 287] width 514 height 16
click at [873, 523] on button "Envoyer" at bounding box center [860, 516] width 49 height 22
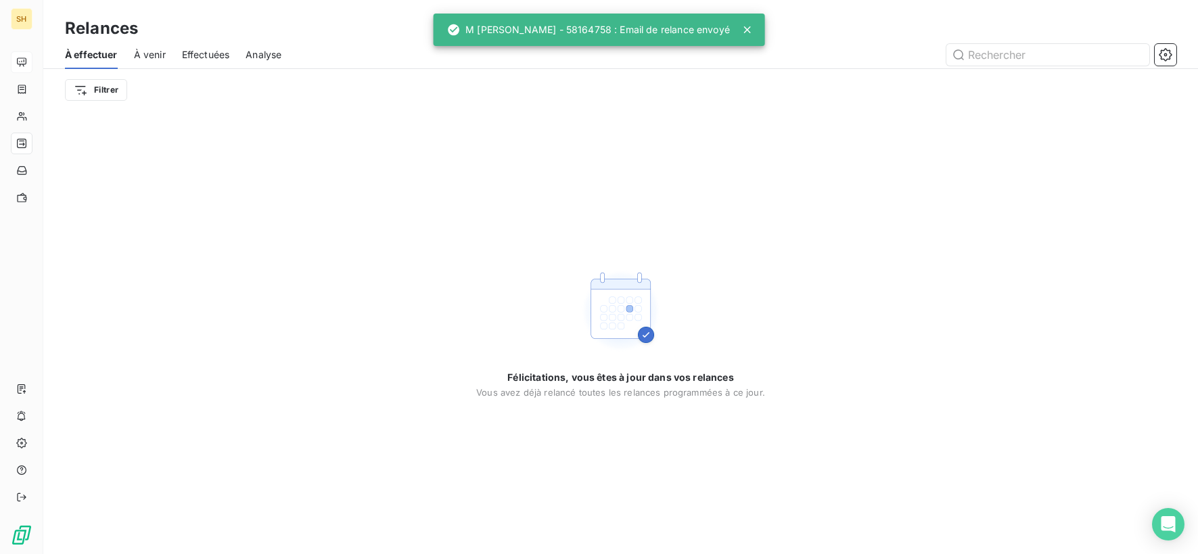
click at [156, 61] on span "À venir" at bounding box center [150, 55] width 32 height 14
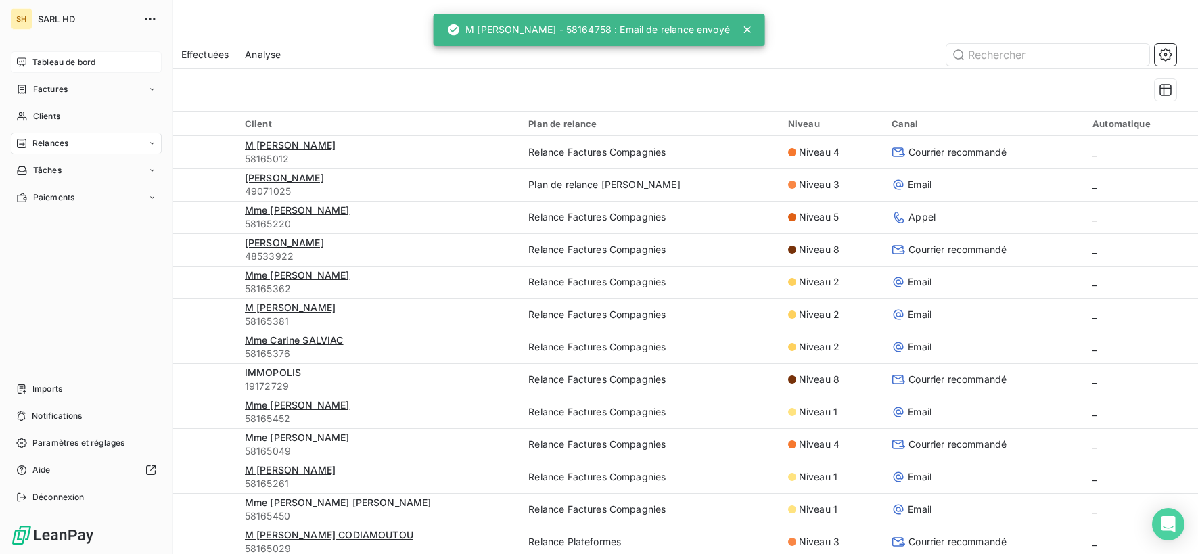
click at [26, 64] on icon at bounding box center [21, 62] width 11 height 11
